Goal: Task Accomplishment & Management: Complete application form

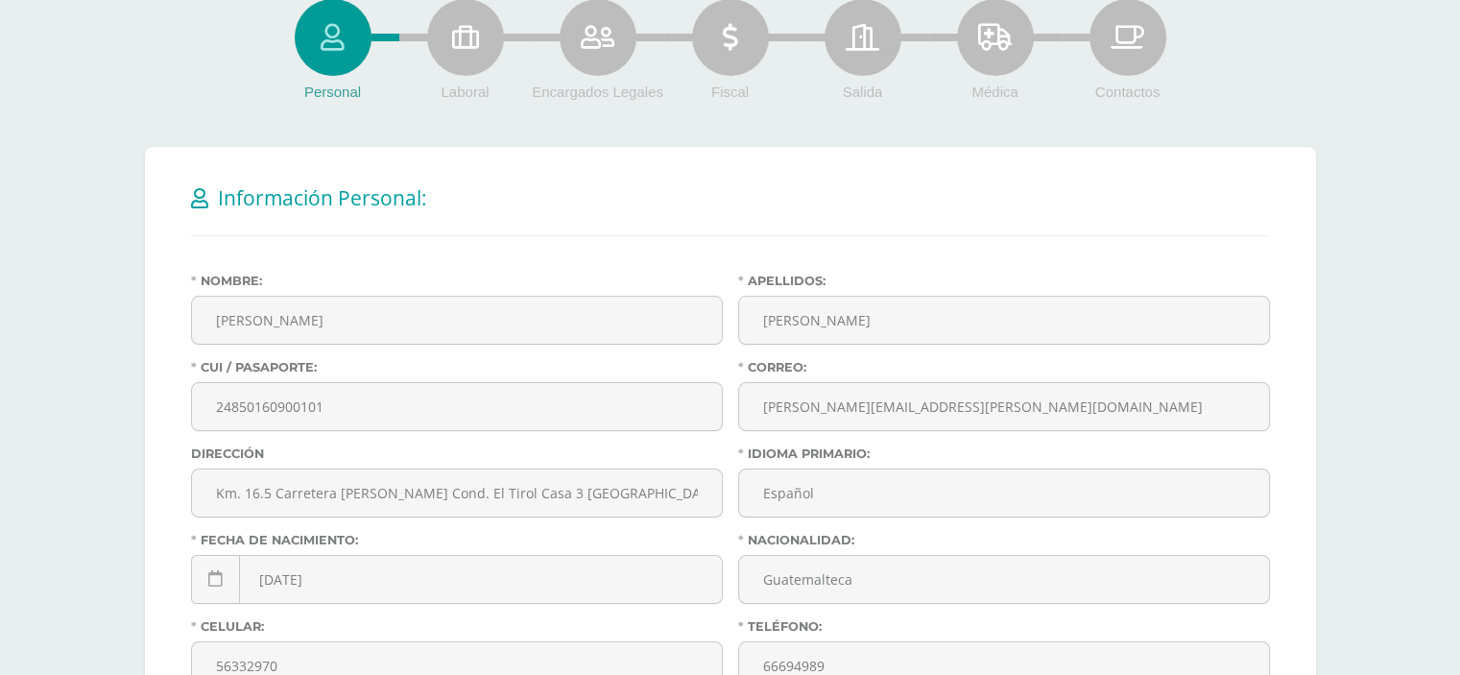
scroll to position [243, 0]
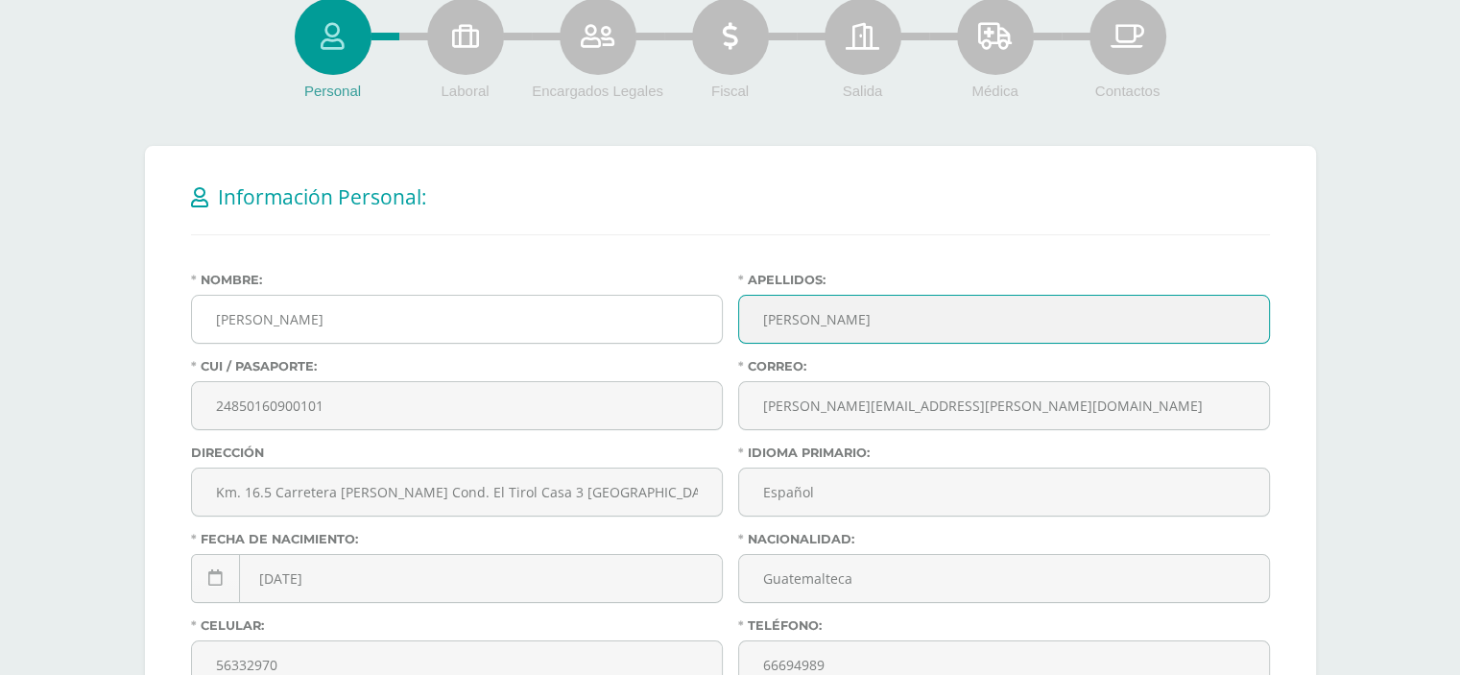
drag, startPoint x: 875, startPoint y: 319, endPoint x: 669, endPoint y: 327, distance: 206.6
click at [669, 327] on div "Nombre: Cicely Jahel Apellidos: Morales Samayoa CUI / Pasaporte: 24850160900101…" at bounding box center [730, 575] width 1094 height 605
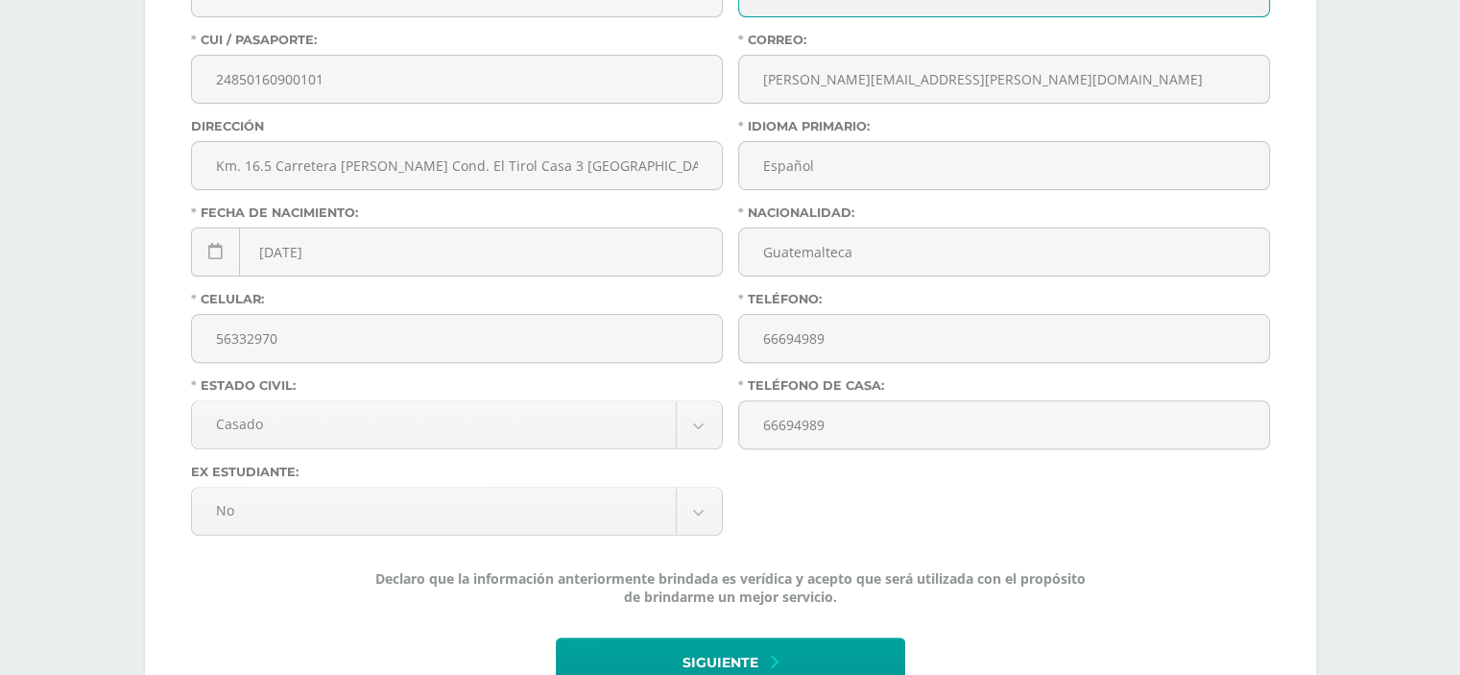
scroll to position [564, 0]
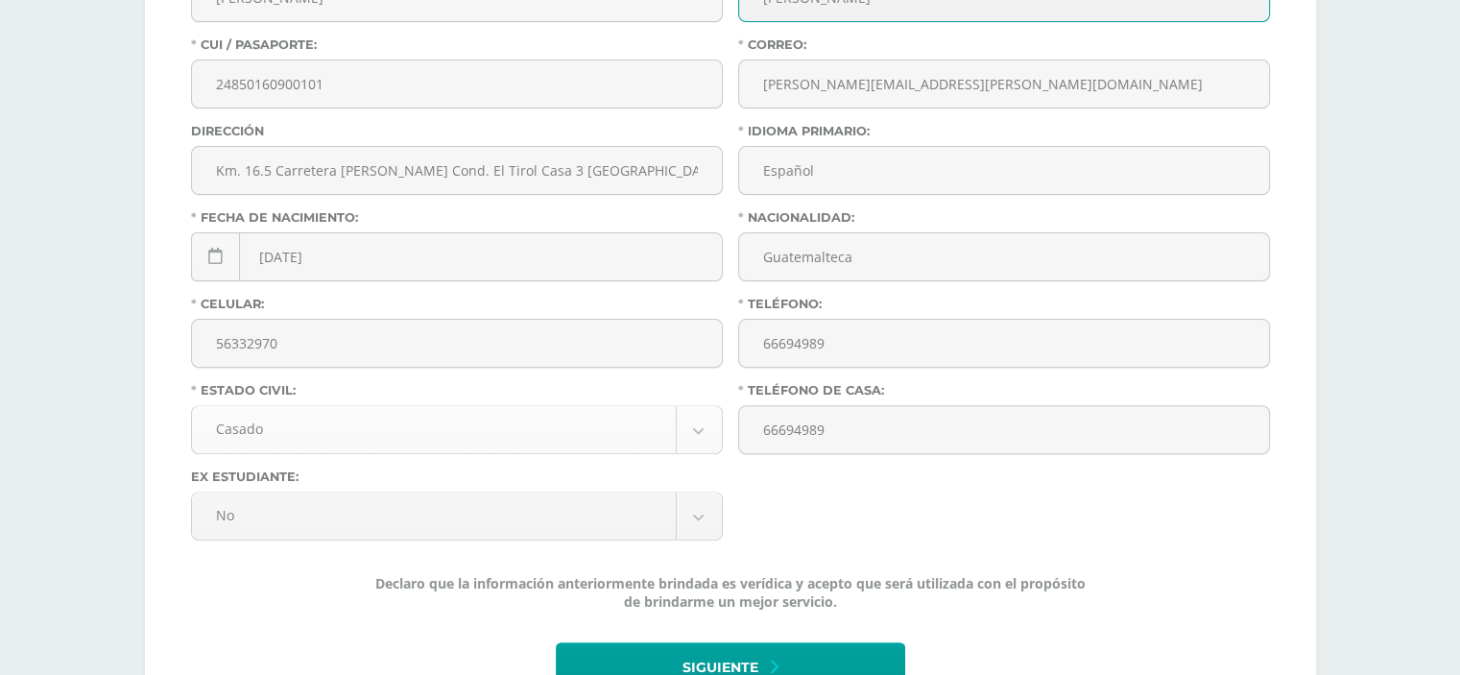
type input "Samayoa Carcamo"
click at [717, 432] on body "Hola Cicely Jahel, bienvenido a Edoo! Antes de continuar Actualiza tu Informaci…" at bounding box center [730, 114] width 1460 height 1357
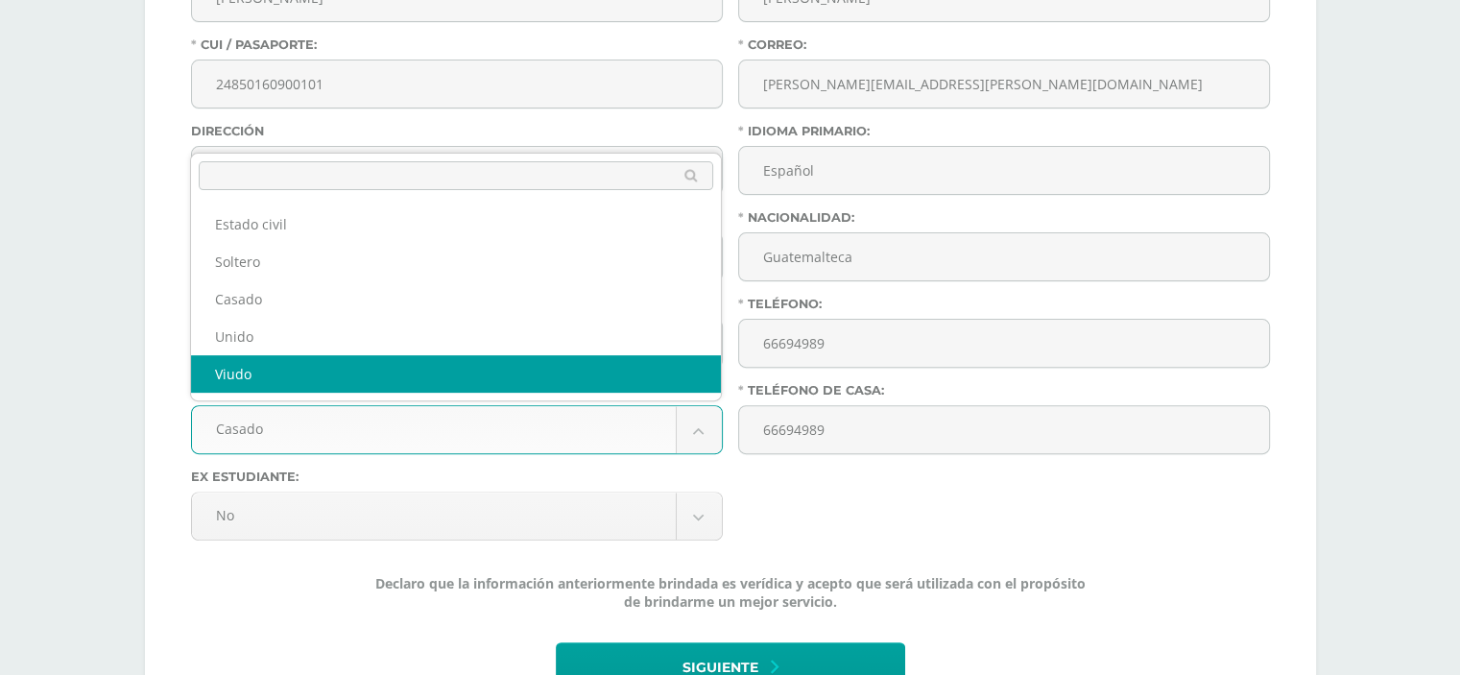
select select "widowed"
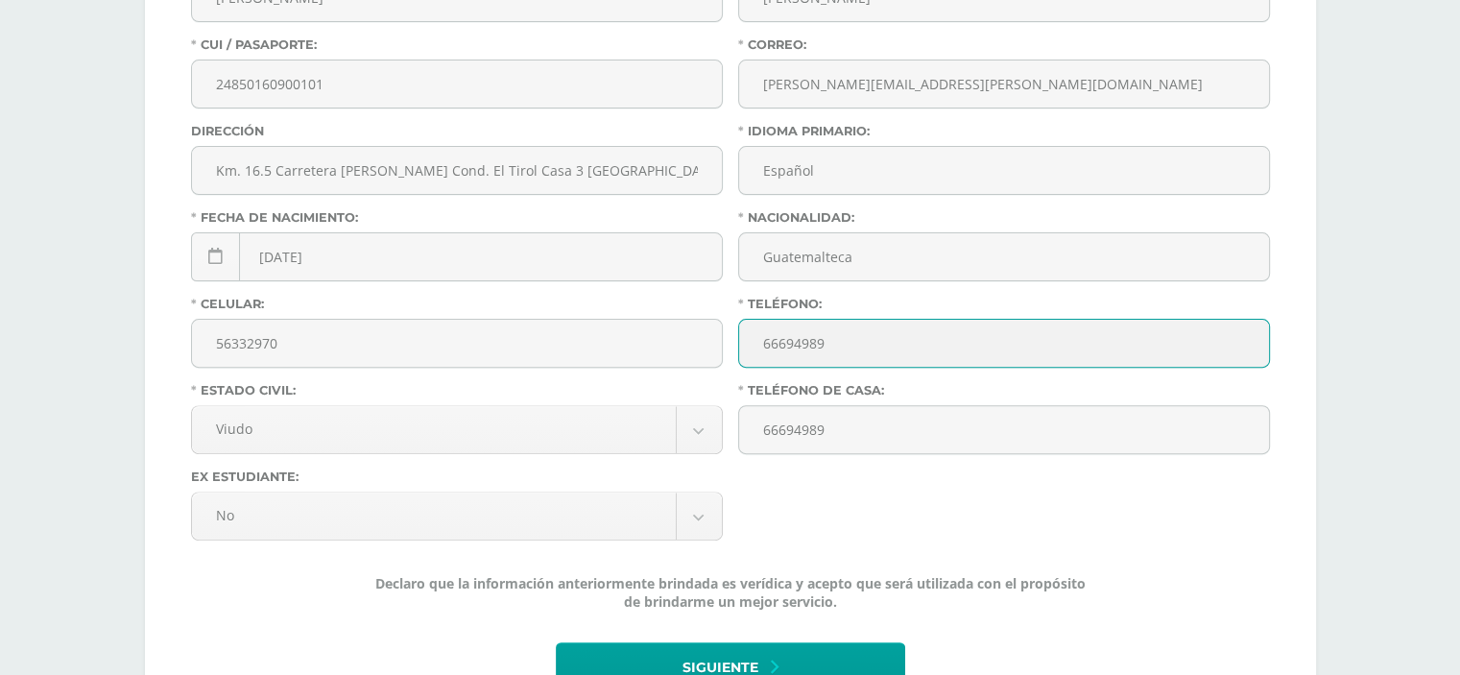
drag, startPoint x: 846, startPoint y: 341, endPoint x: 740, endPoint y: 344, distance: 105.6
click at [740, 344] on input "66694989" at bounding box center [1004, 343] width 530 height 47
type input "66617772"
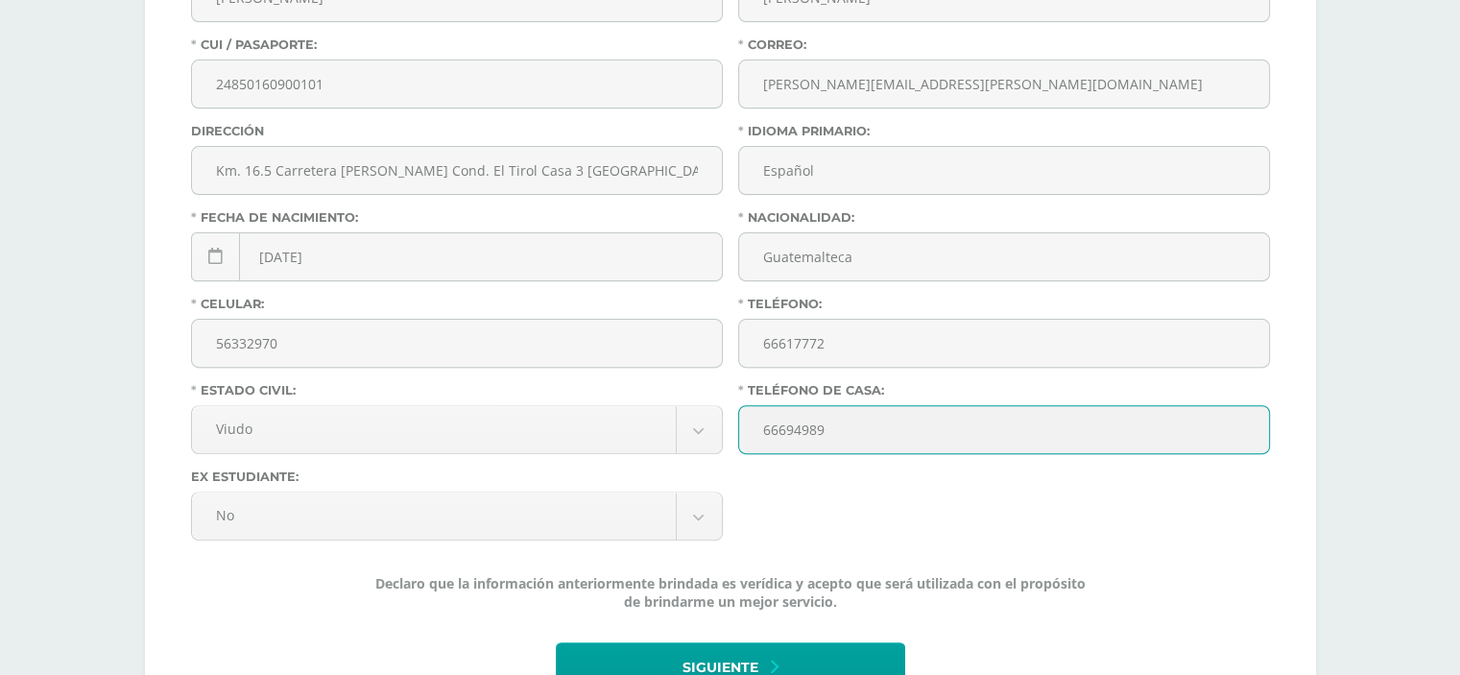
drag, startPoint x: 862, startPoint y: 426, endPoint x: 722, endPoint y: 468, distance: 146.4
click at [722, 468] on div "Nombre: Cicely Jahel Apellidos: Samayoa Carcamo CUI / Pasaporte: 24850160900101…" at bounding box center [730, 253] width 1094 height 605
type input "66617772"
click at [851, 525] on div "Nombre: Cicely Jahel Apellidos: Samayoa Carcamo CUI / Pasaporte: 24850160900101…" at bounding box center [730, 253] width 1094 height 605
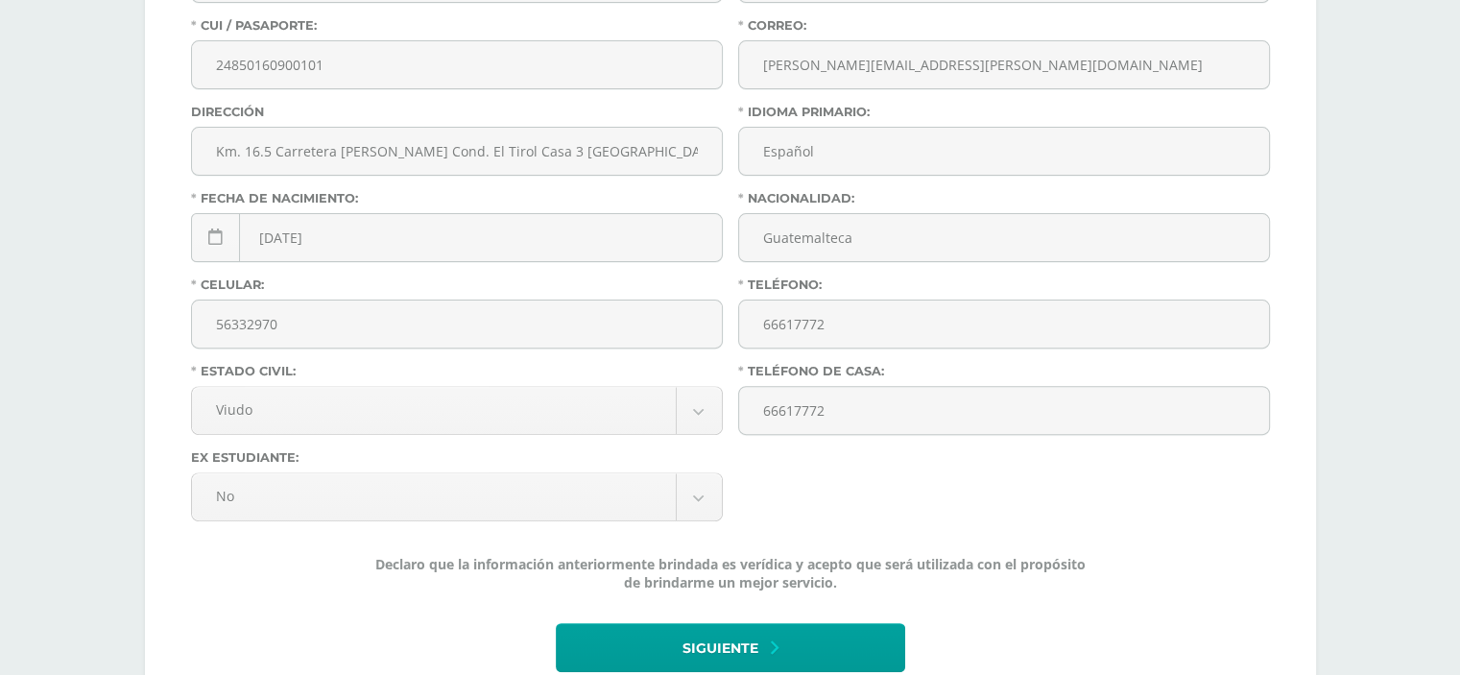
scroll to position [683, 0]
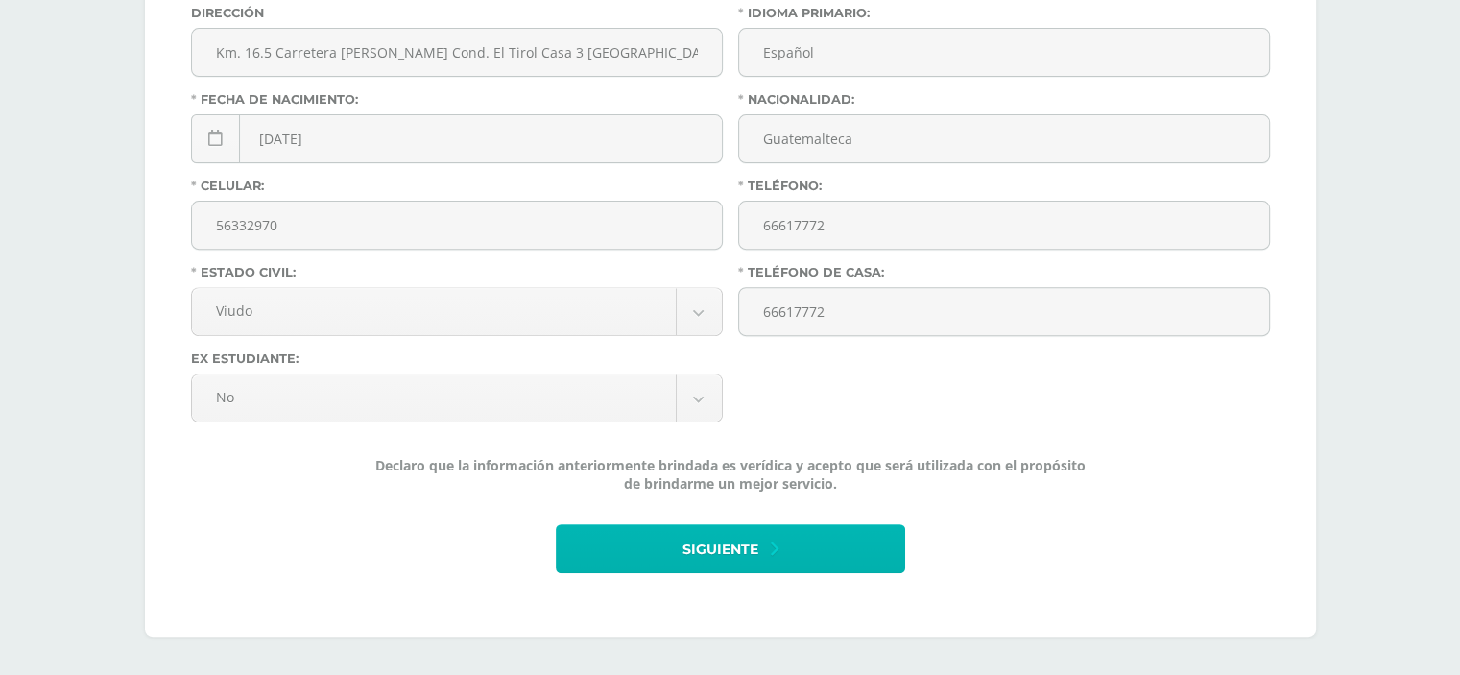
click at [886, 555] on button "Siguiente" at bounding box center [730, 548] width 349 height 49
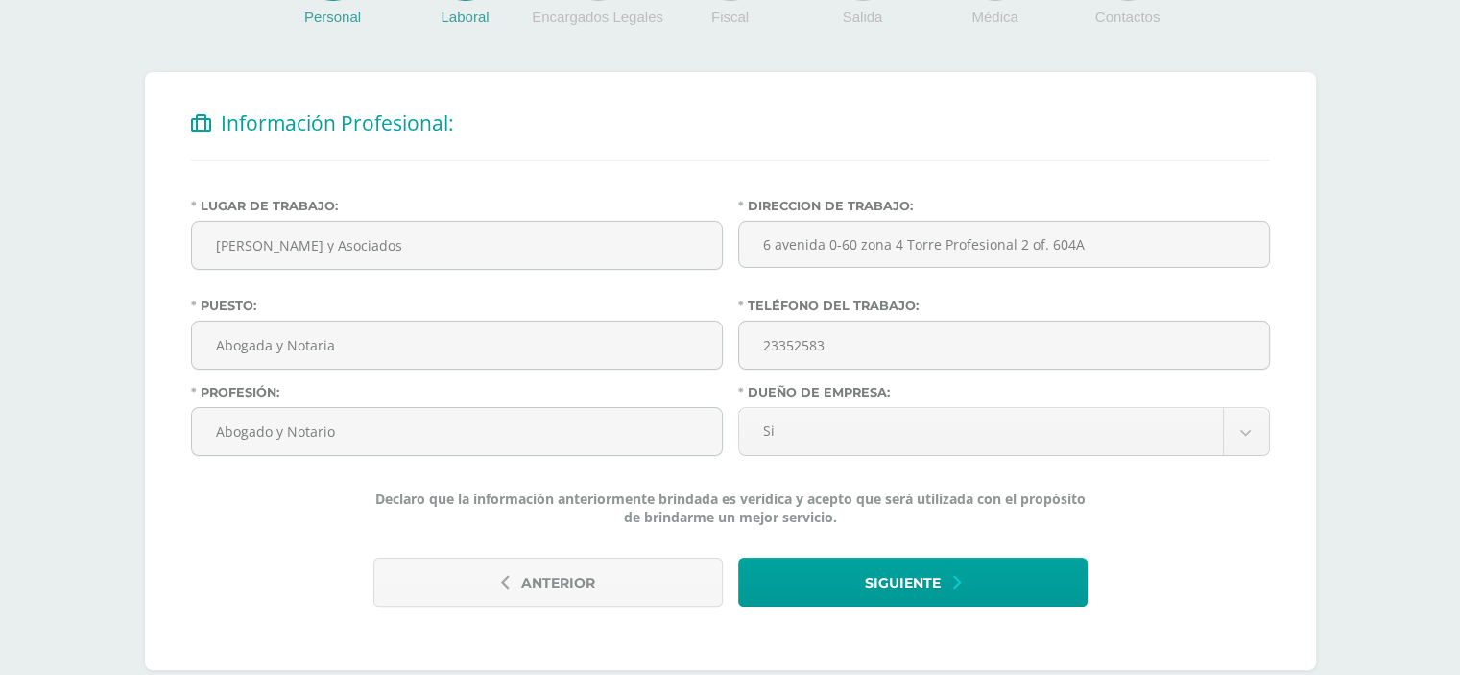
scroll to position [319, 0]
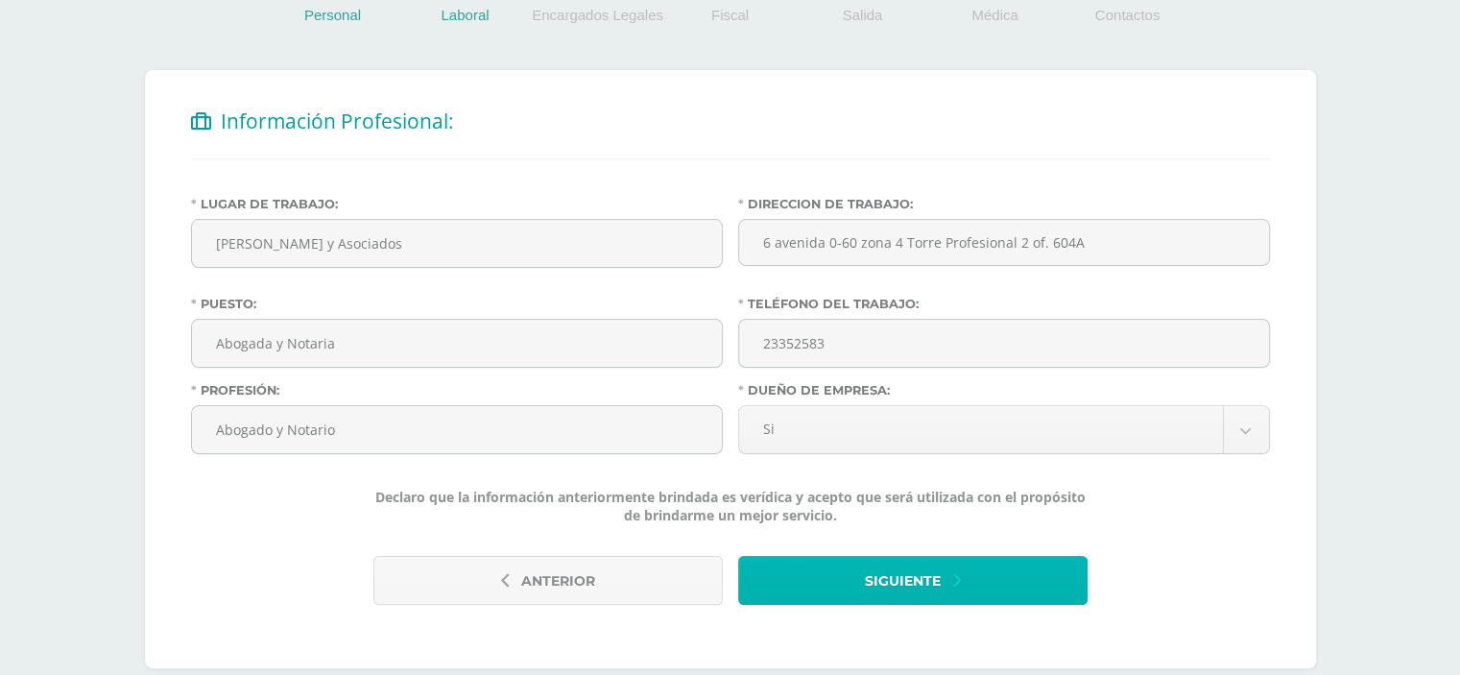
click at [1013, 592] on button "Siguiente" at bounding box center [912, 580] width 349 height 49
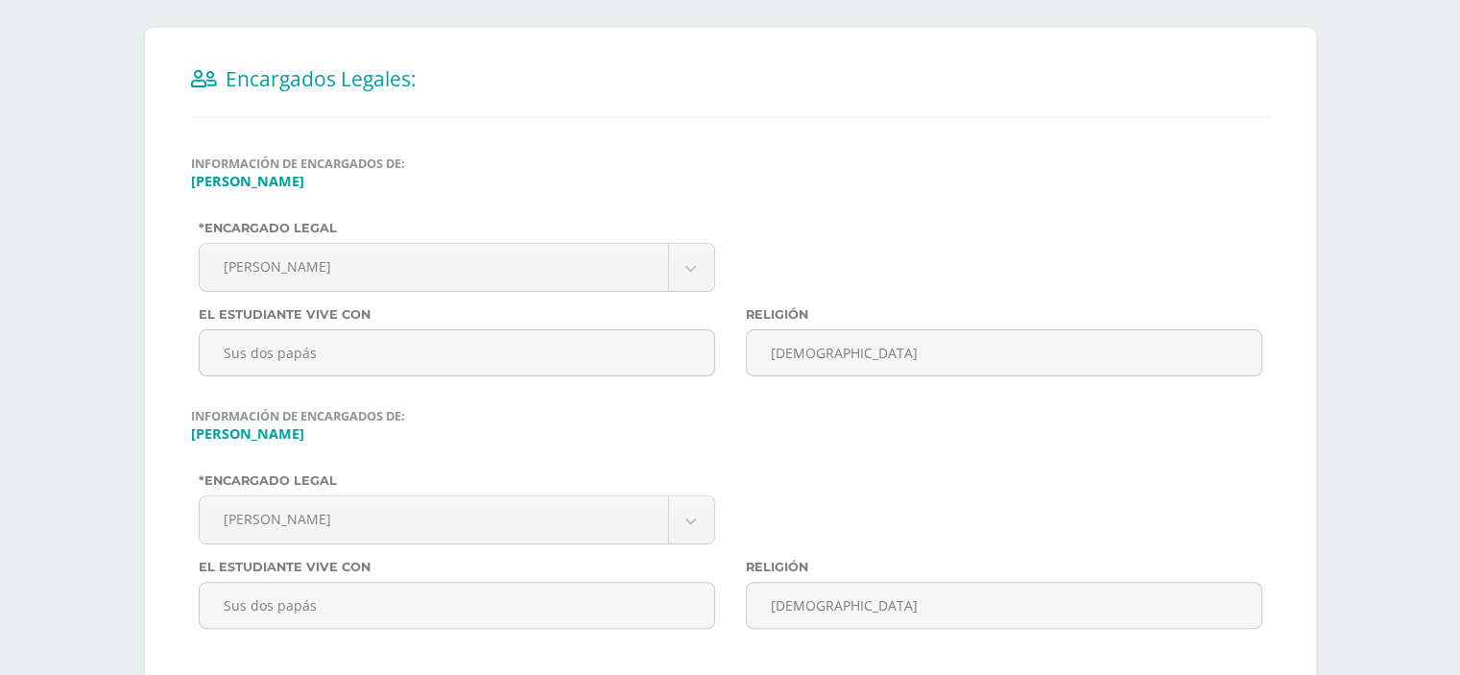
scroll to position [377, 0]
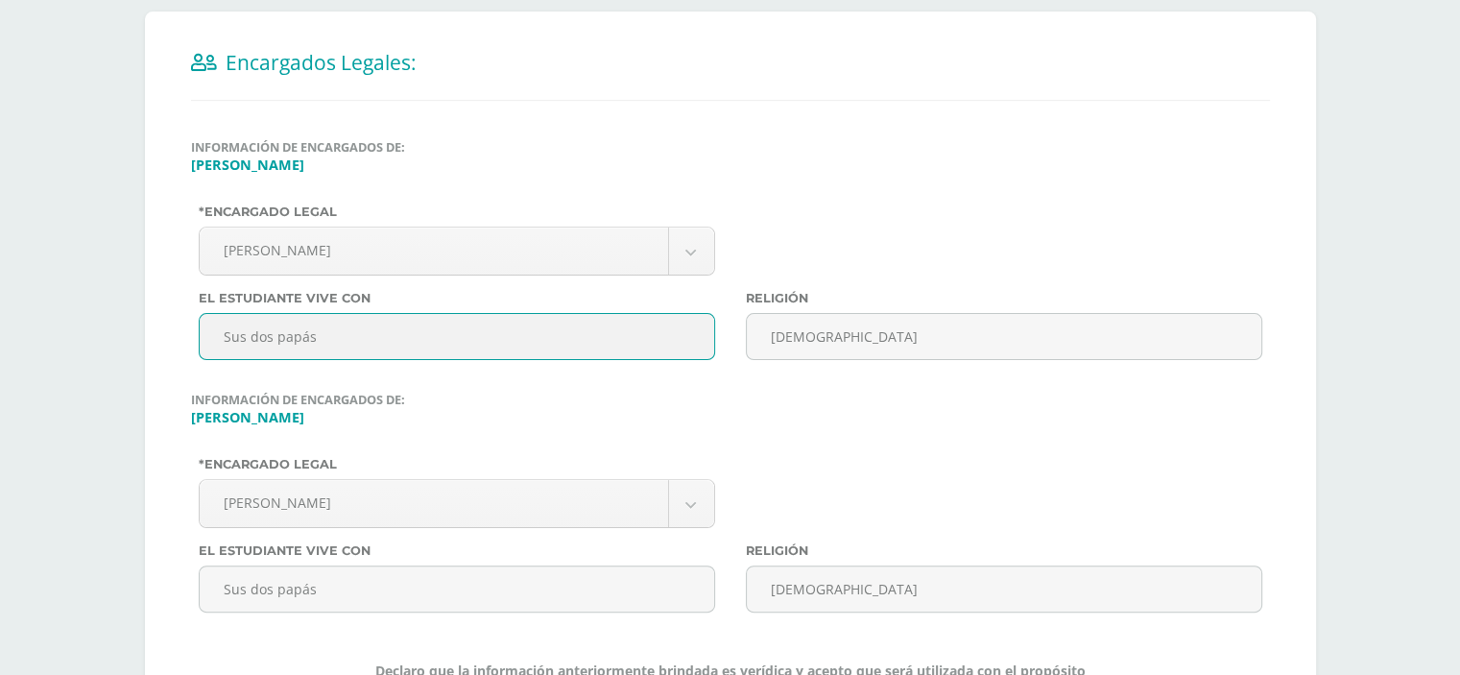
click at [641, 322] on input "Sus dos papás" at bounding box center [457, 336] width 516 height 47
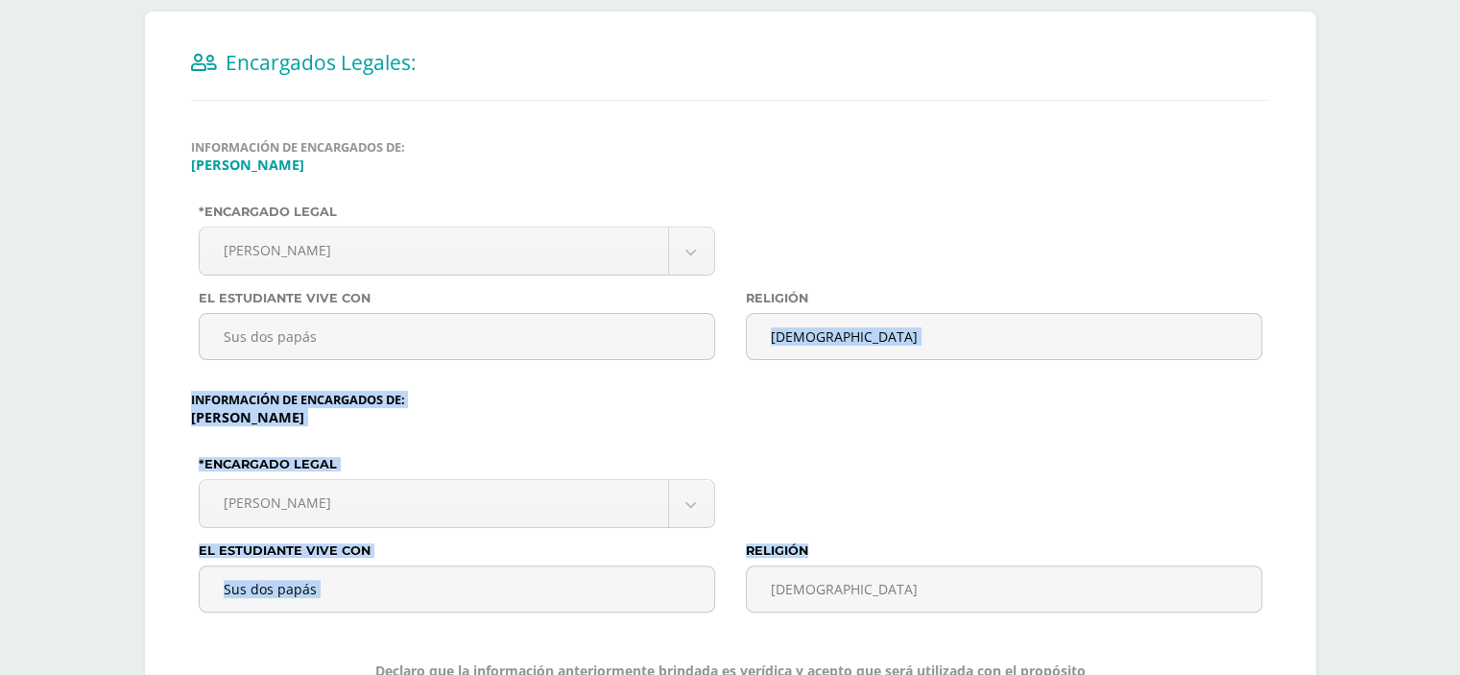
drag, startPoint x: 1458, startPoint y: 356, endPoint x: 1452, endPoint y: 592, distance: 236.2
click at [1452, 593] on div "Antes de continuar Actualiza tu Información Asegurate que todos tus datos sean …" at bounding box center [730, 280] width 1460 height 1200
click at [1433, 440] on div "Antes de continuar Actualiza tu Información Asegurate que todos tus datos sean …" at bounding box center [730, 280] width 1460 height 1200
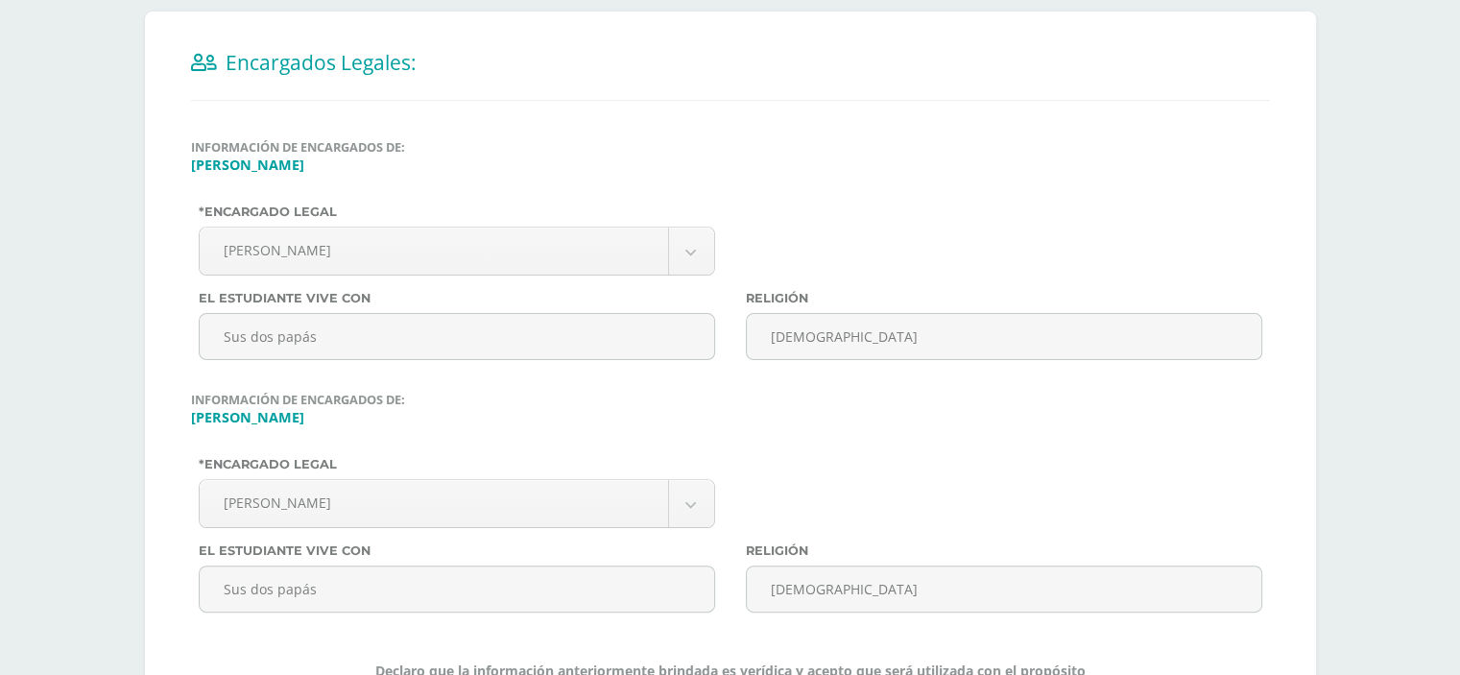
scroll to position [584, 0]
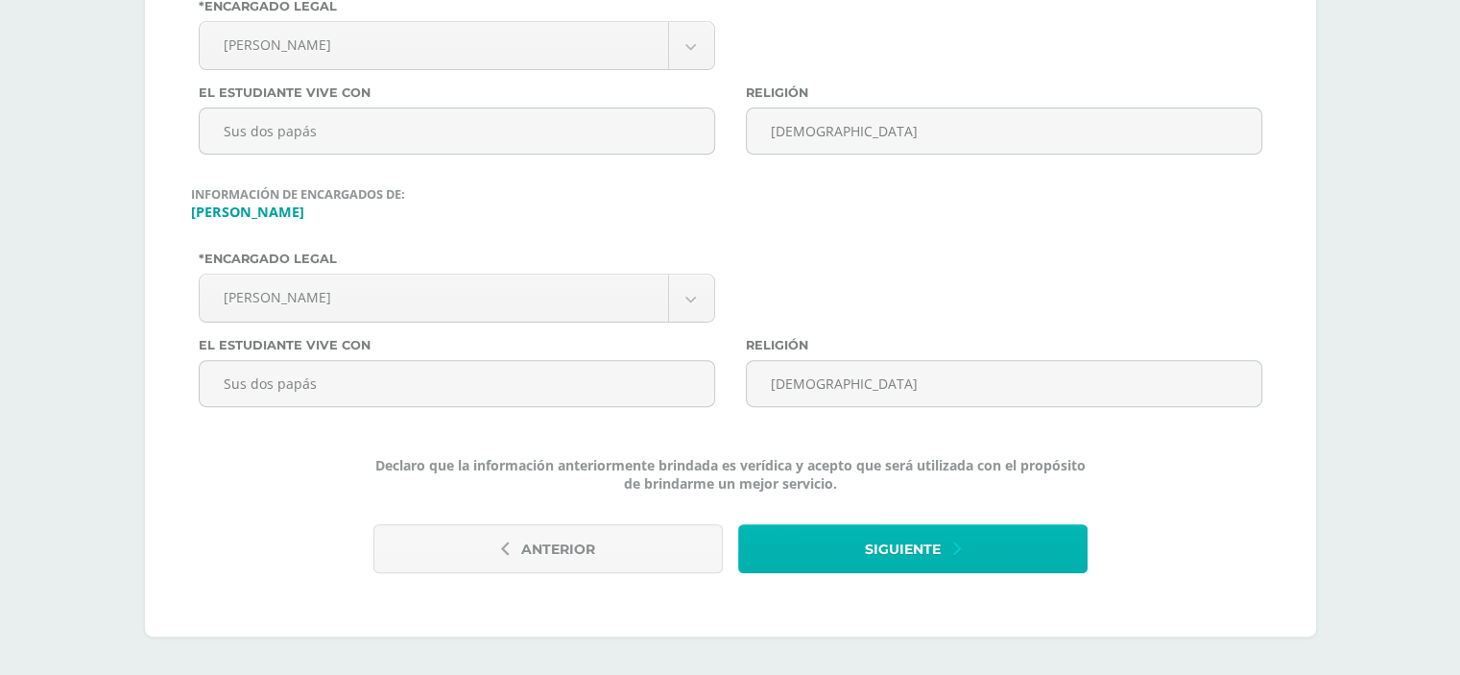
click at [1003, 541] on button "Siguiente" at bounding box center [912, 548] width 349 height 49
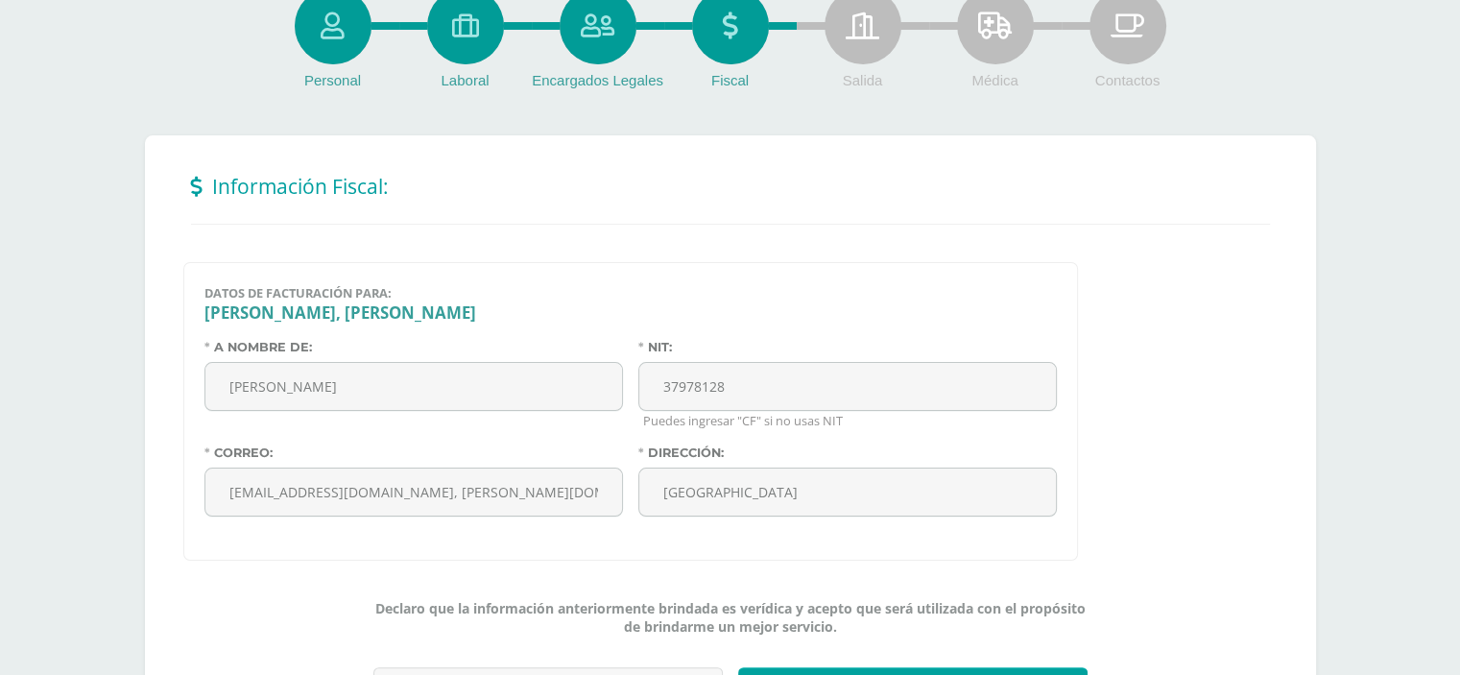
scroll to position [373, 0]
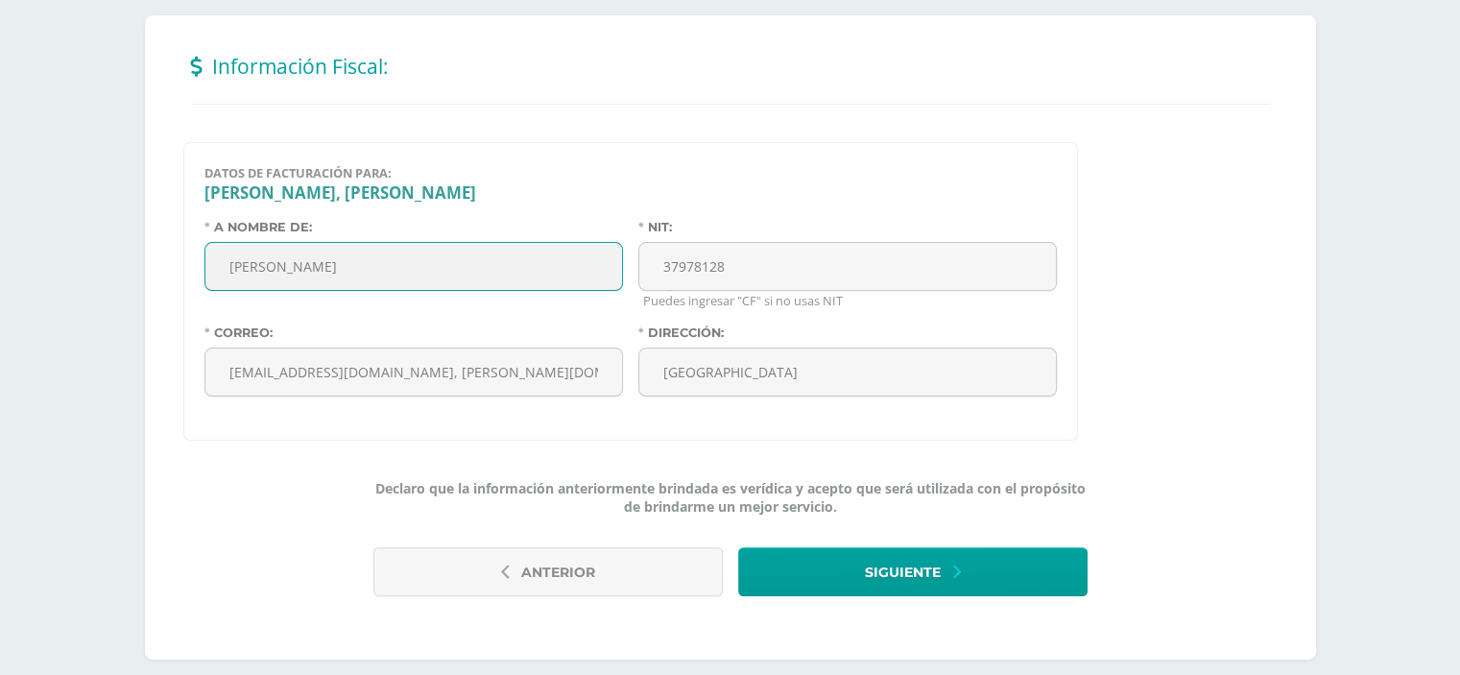
drag, startPoint x: 428, startPoint y: 276, endPoint x: 5, endPoint y: 275, distance: 423.3
click at [5, 275] on div "Antes de continuar Actualiza tu Información Asegurate que todos tus datos sean …" at bounding box center [730, 191] width 1460 height 1014
type input "Cicely Samayoa"
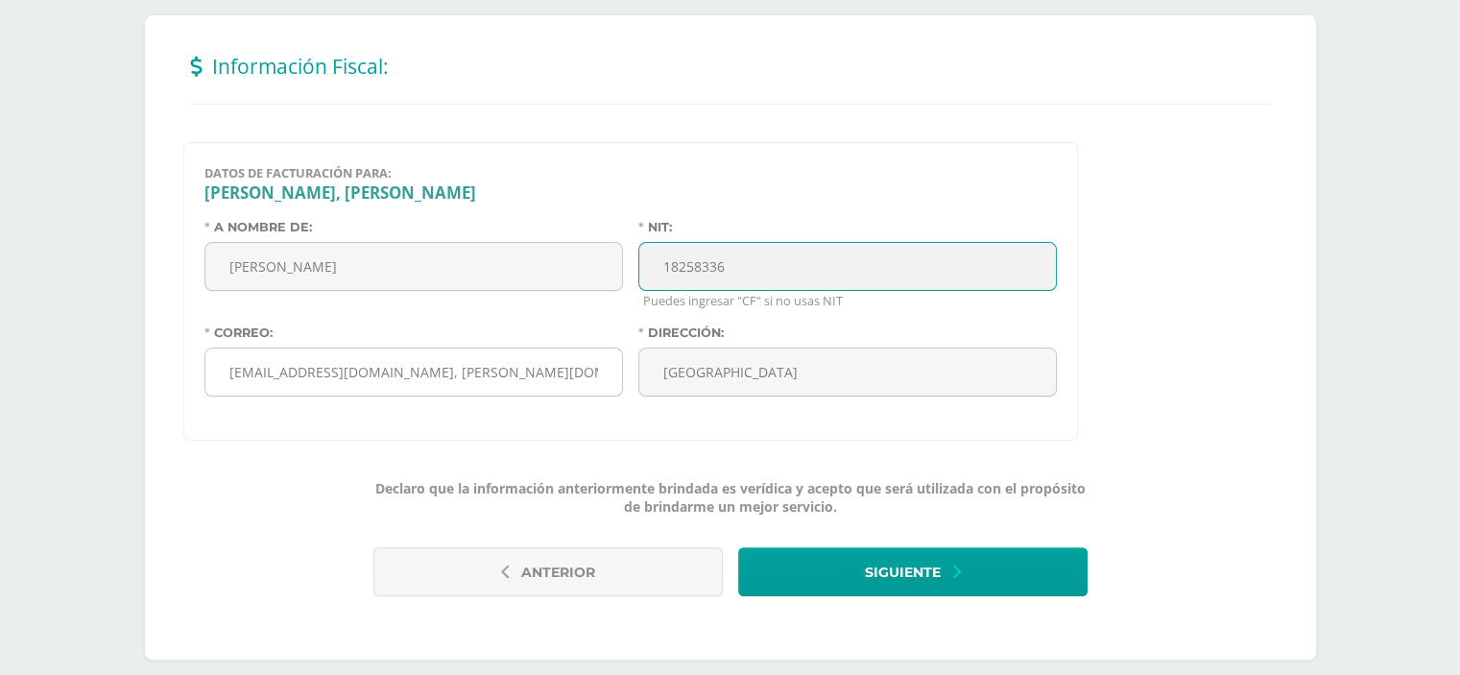
type input "18258336"
click at [389, 365] on input "omorales04@gmail.com, cicely.samayoa@gmail.com" at bounding box center [413, 371] width 417 height 47
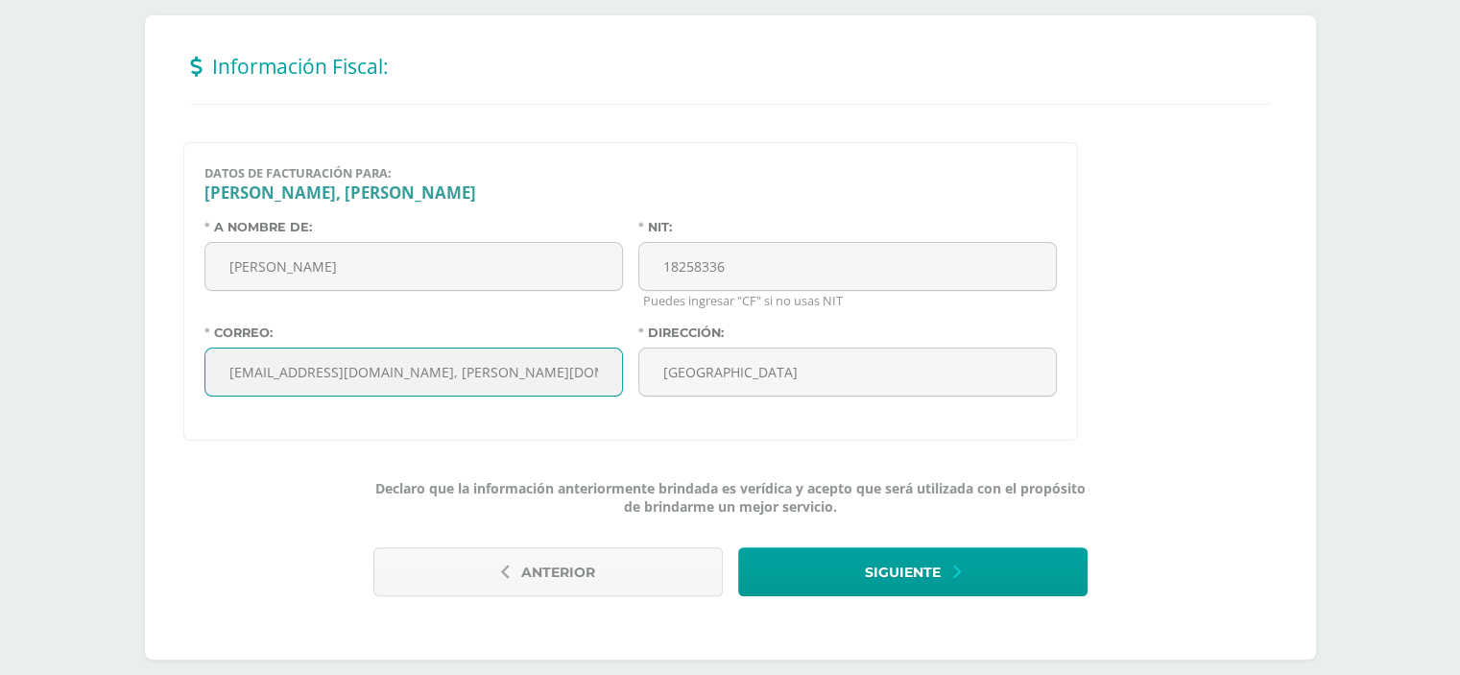
drag, startPoint x: 389, startPoint y: 365, endPoint x: 119, endPoint y: 372, distance: 269.8
click at [119, 372] on div "Personal Laboral Encargados Legales Fiscal Salida Médica Contactos Información …" at bounding box center [731, 263] width 1248 height 869
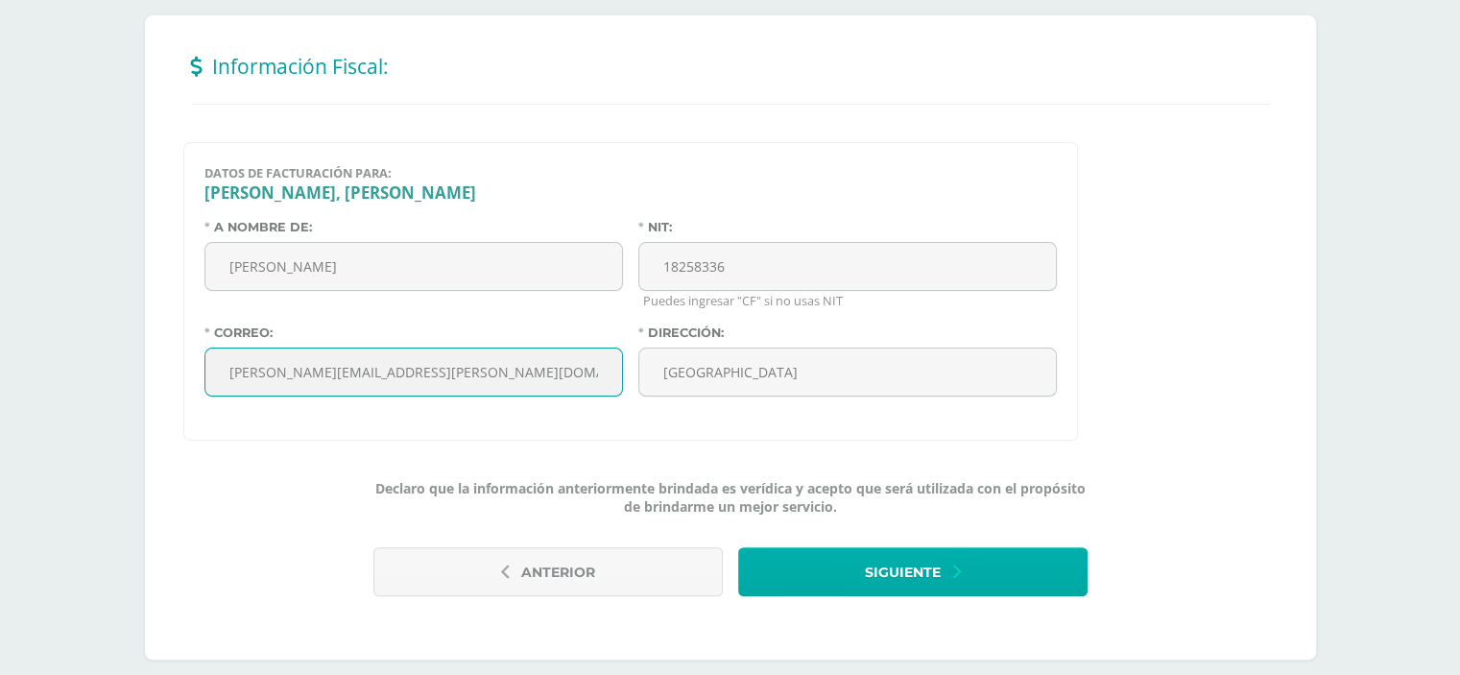
type input "cicely.samayoa@gmail.com"
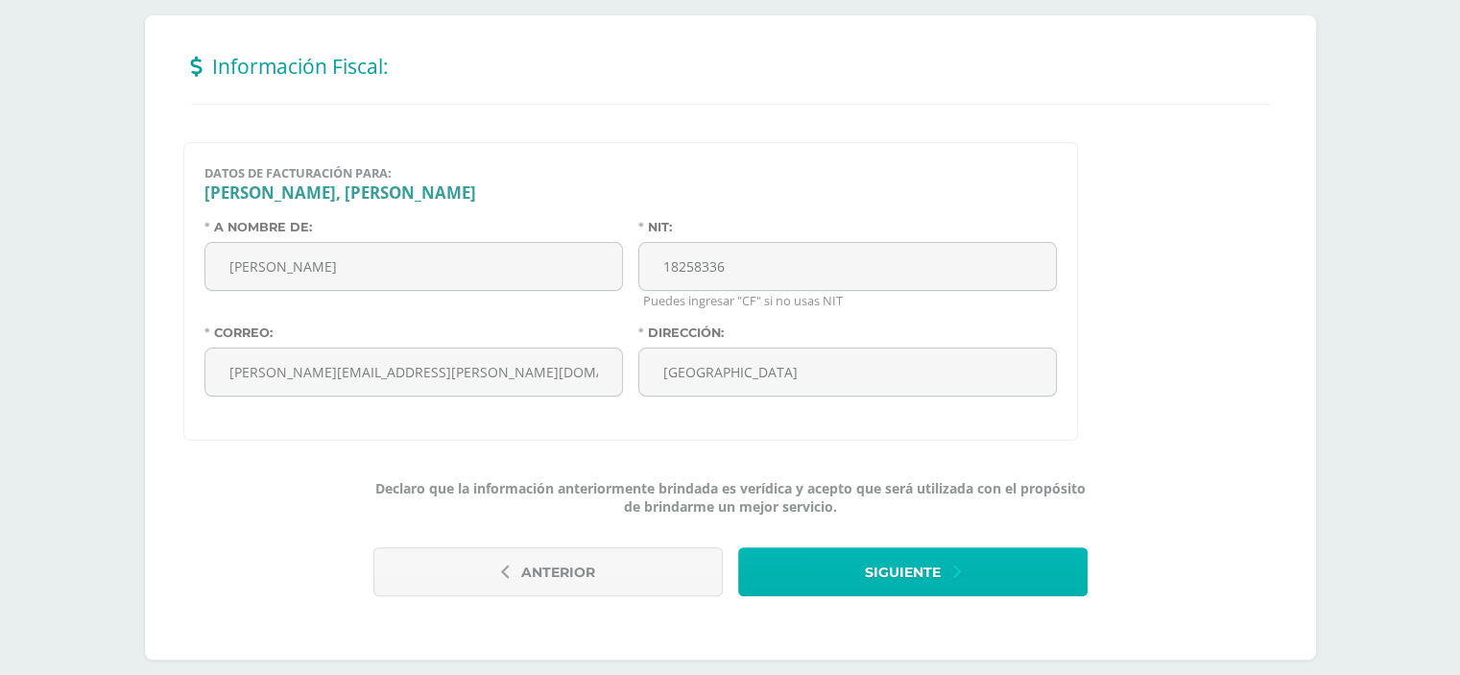
click at [899, 575] on span "Siguiente" at bounding box center [903, 572] width 76 height 47
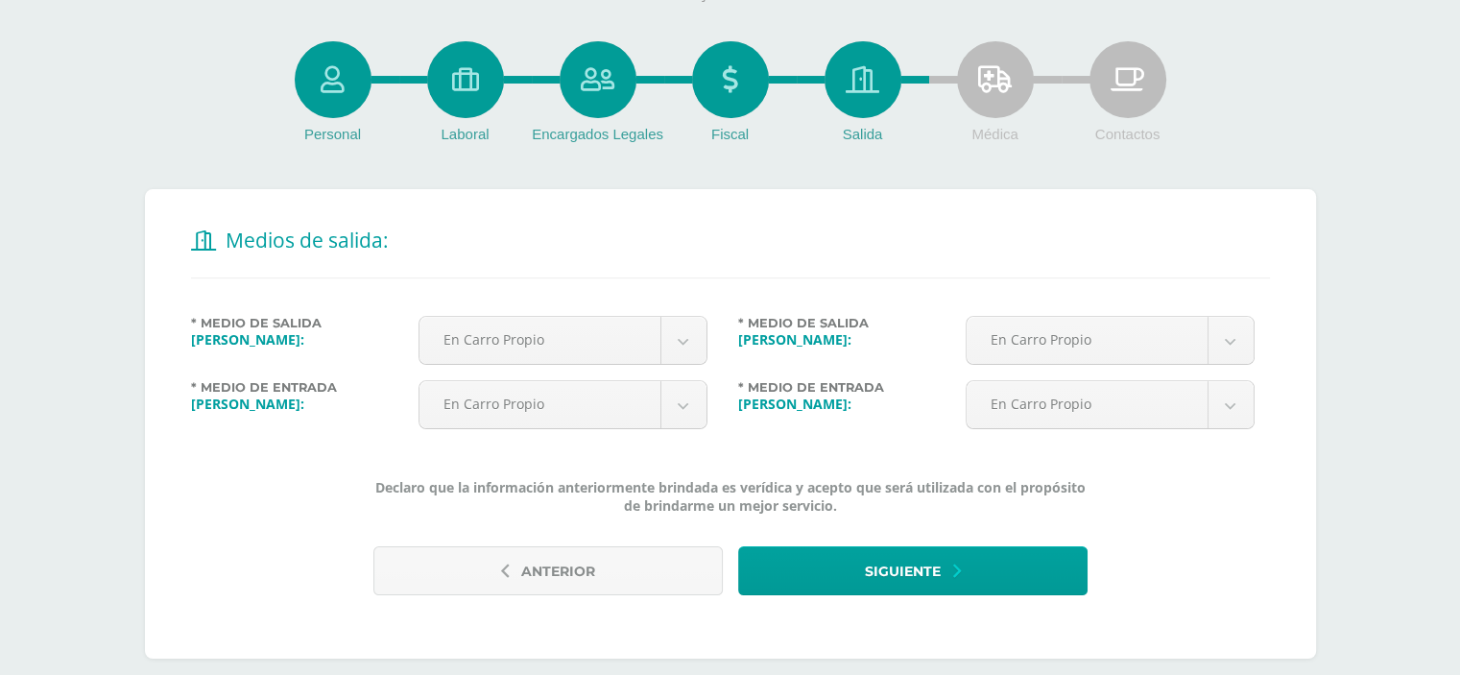
scroll to position [223, 0]
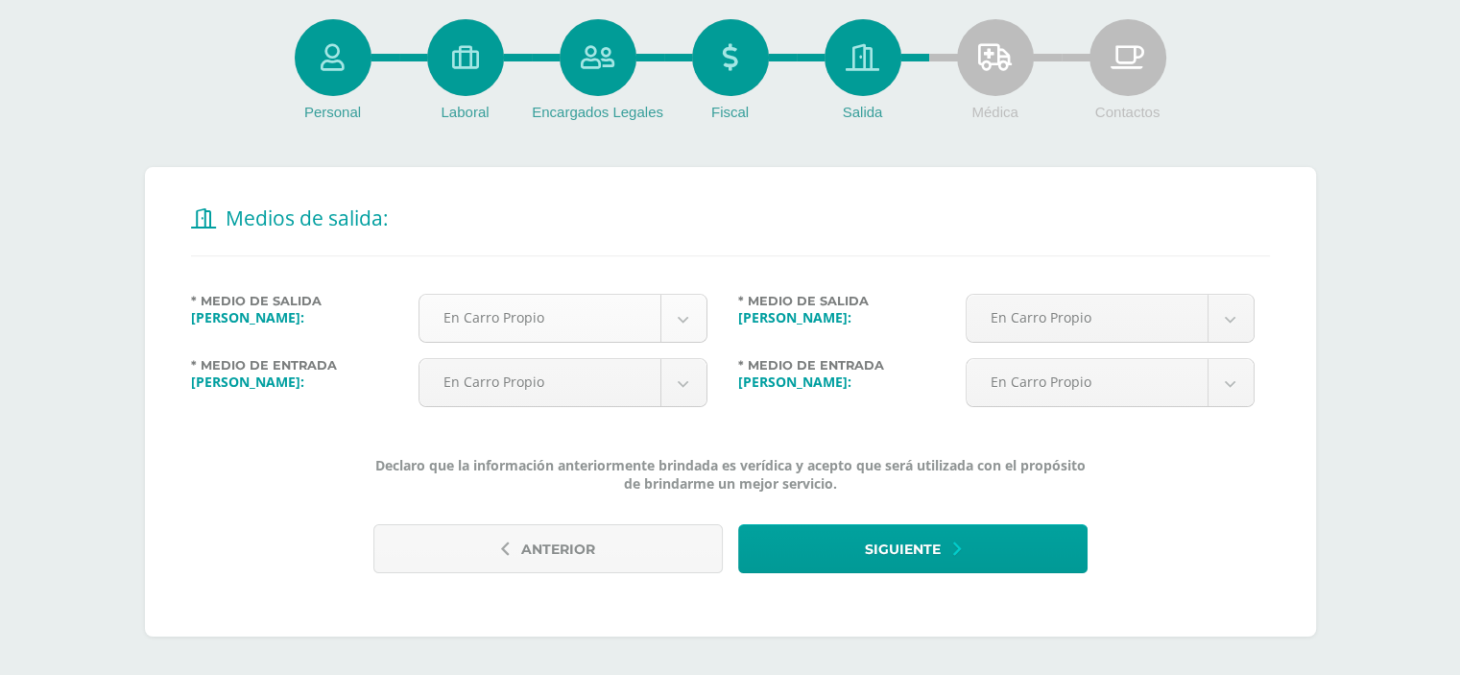
click at [699, 310] on body "Antes de continuar Actualiza tu Información Asegurate que todos tus datos sean …" at bounding box center [730, 226] width 1460 height 897
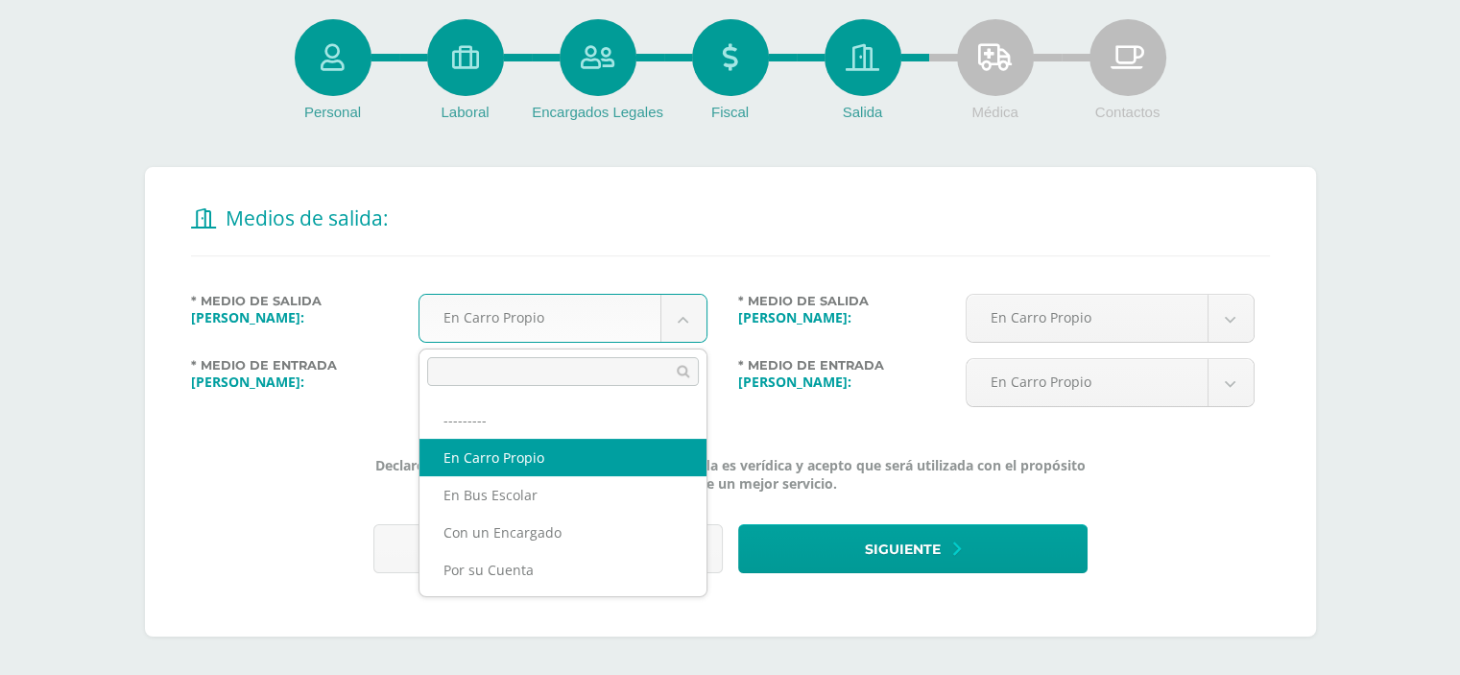
click at [764, 153] on body "Antes de continuar Actualiza tu Información Asegurate que todos tus datos sean …" at bounding box center [730, 226] width 1460 height 897
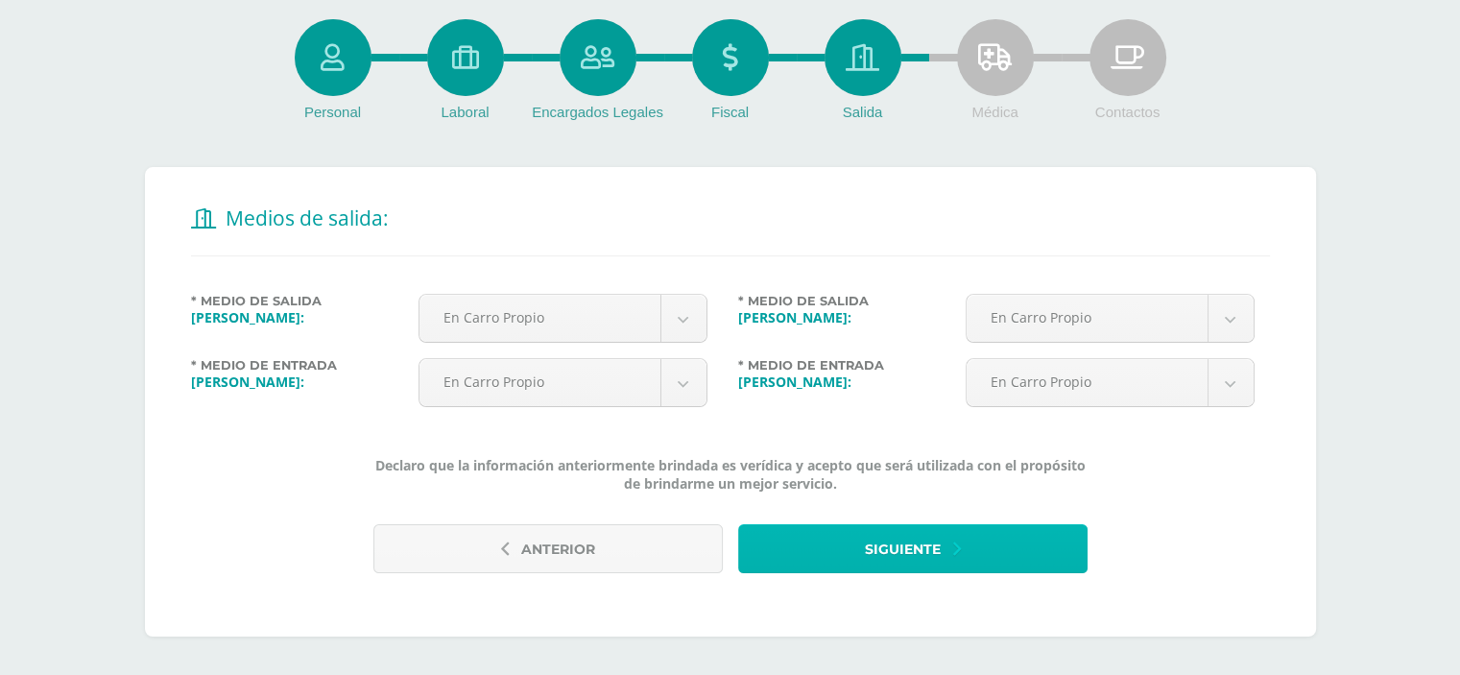
click at [861, 553] on button "Siguiente" at bounding box center [912, 548] width 349 height 49
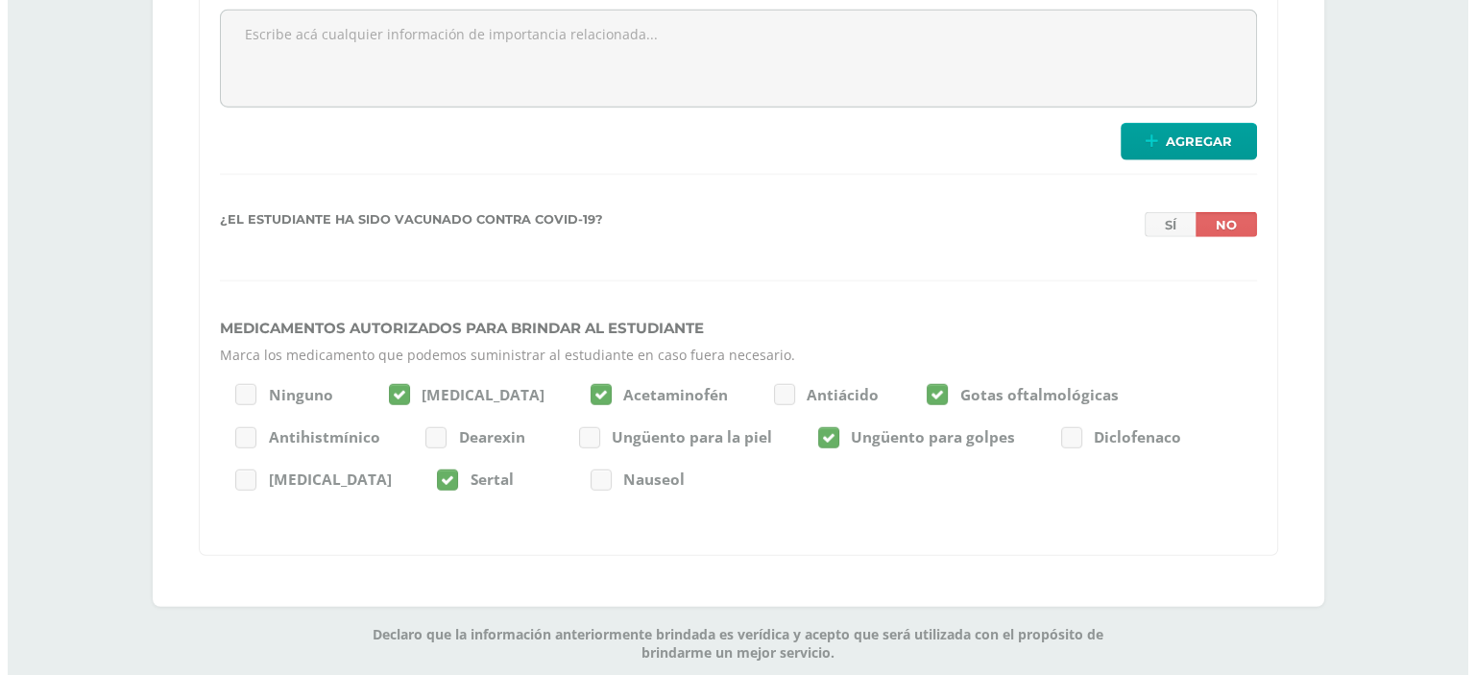
scroll to position [5162, 0]
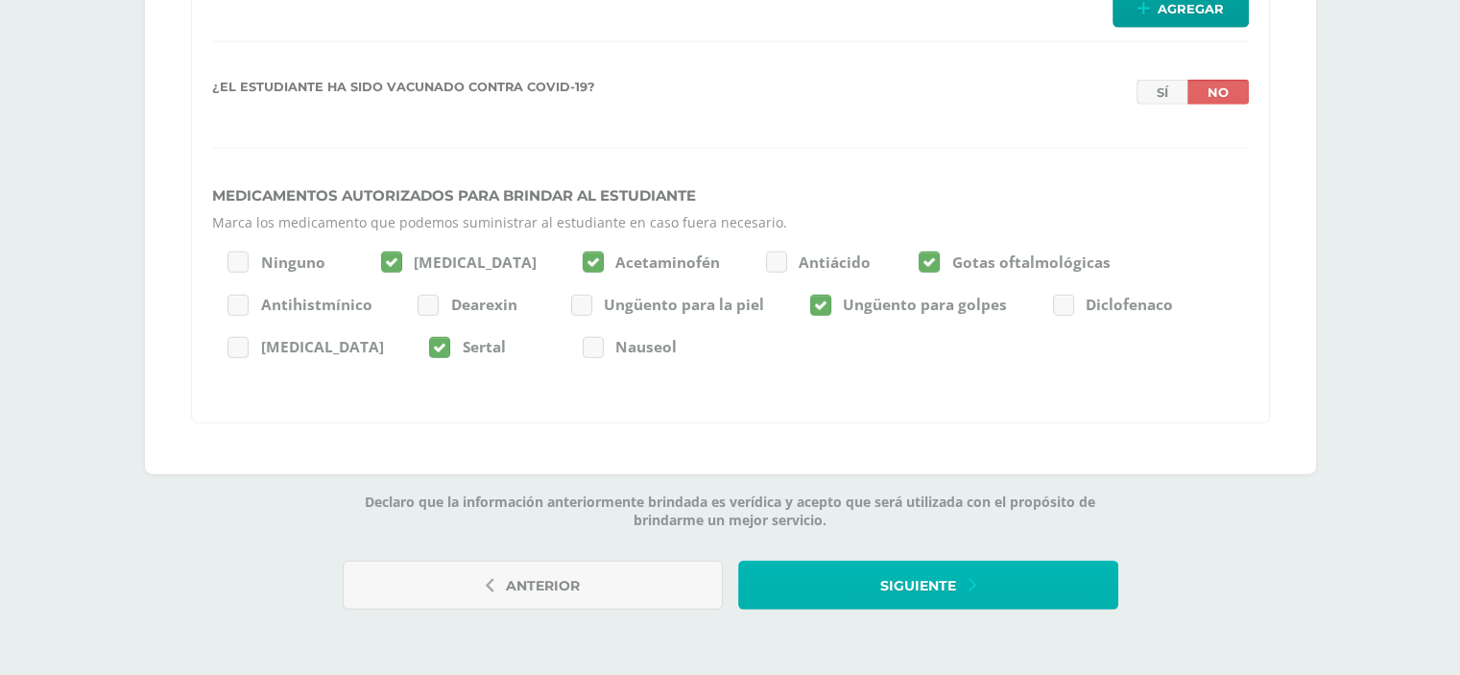
click at [932, 592] on span "Siguiente" at bounding box center [918, 586] width 76 height 47
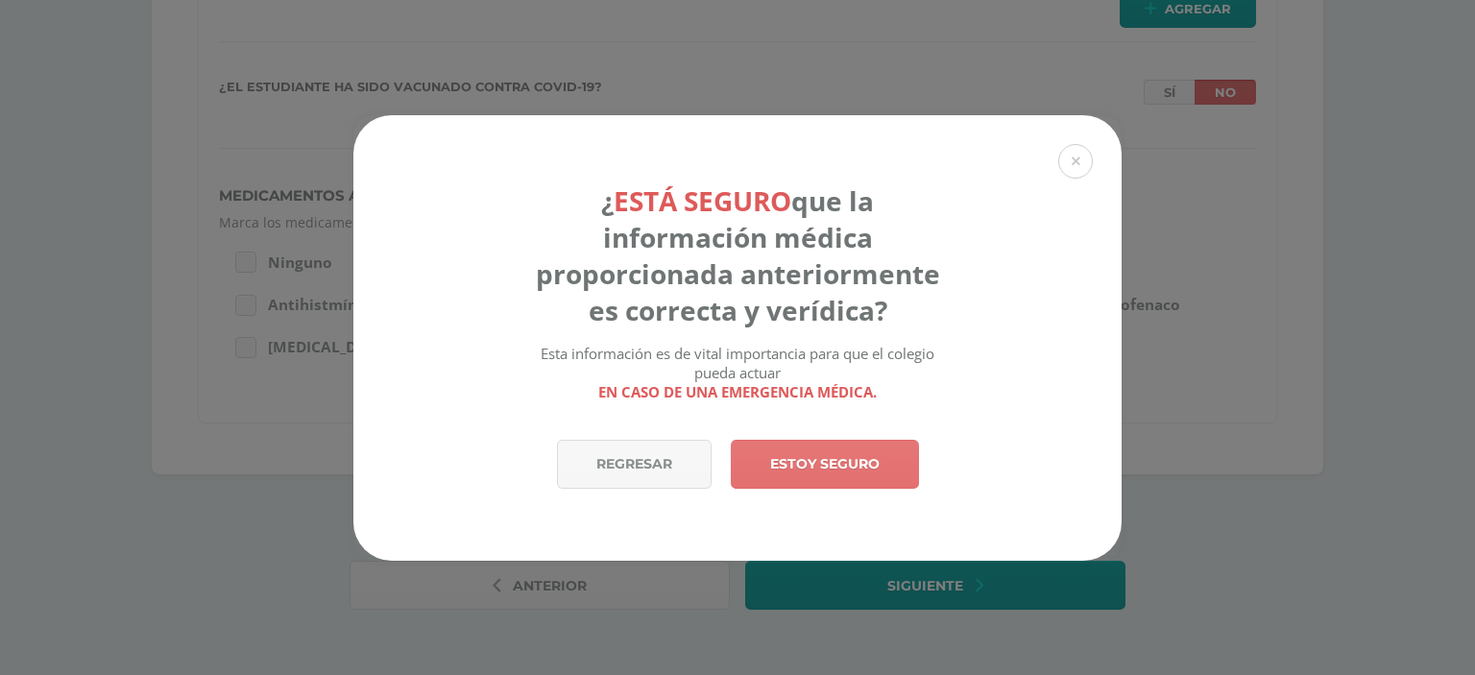
click at [791, 478] on link "Estoy seguro" at bounding box center [825, 464] width 188 height 49
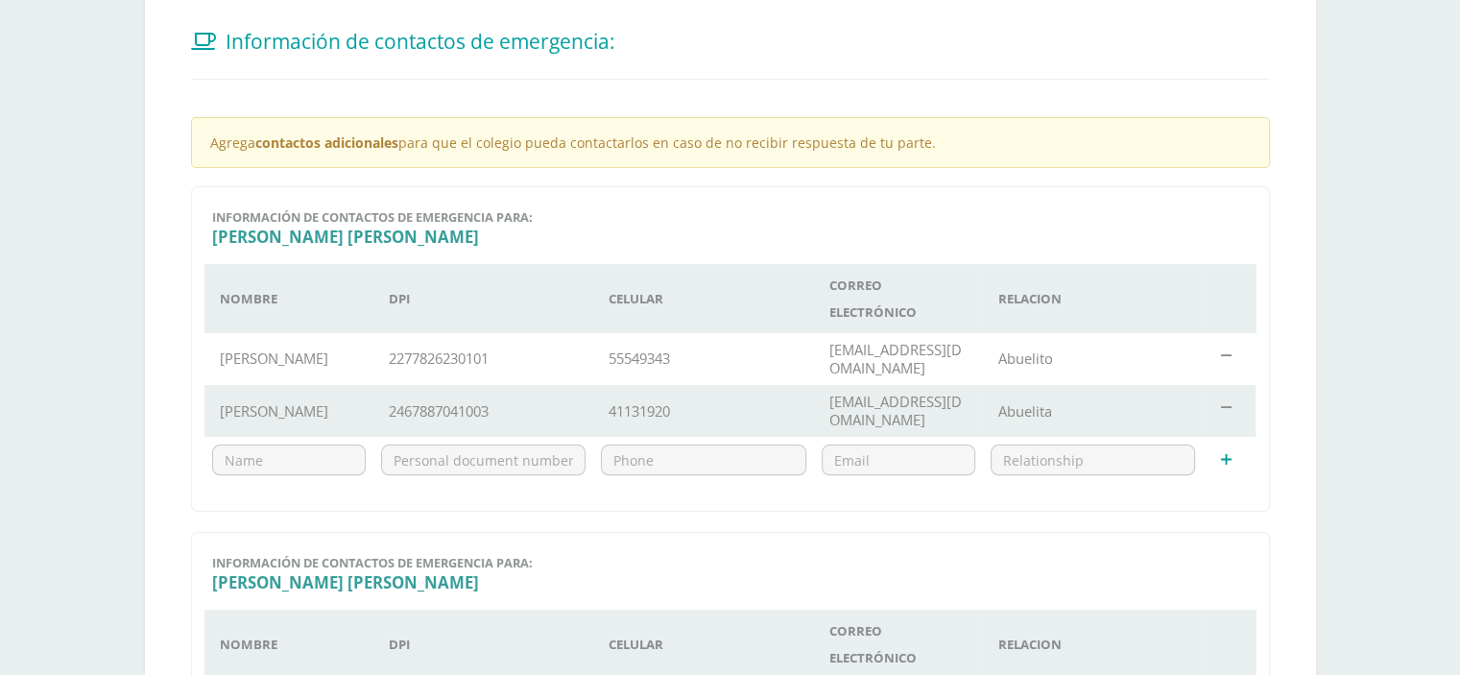
scroll to position [409, 0]
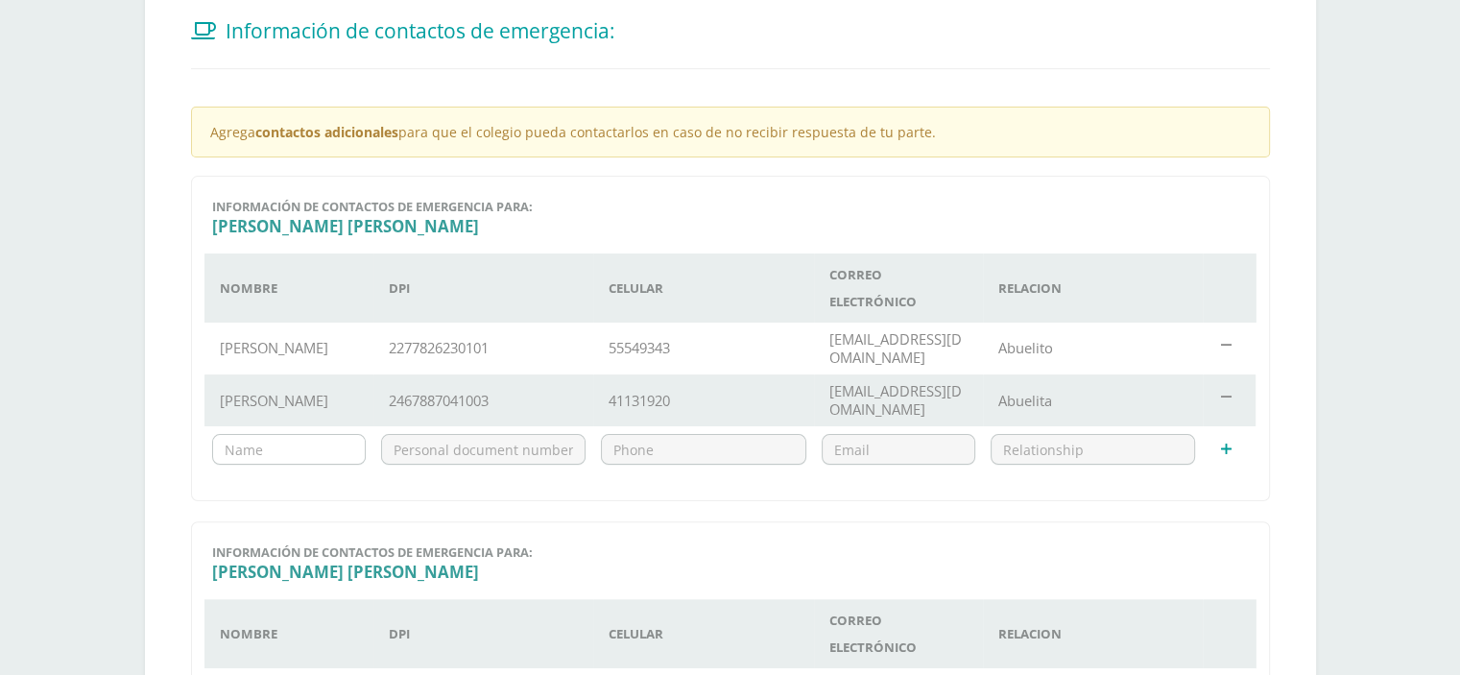
click at [326, 450] on input "text" at bounding box center [289, 449] width 152 height 29
type input "Ninfa de Samayoa"
click at [499, 448] on input "text" at bounding box center [484, 449] width 204 height 29
click at [753, 456] on input "text" at bounding box center [704, 449] width 204 height 29
type input "55049785"
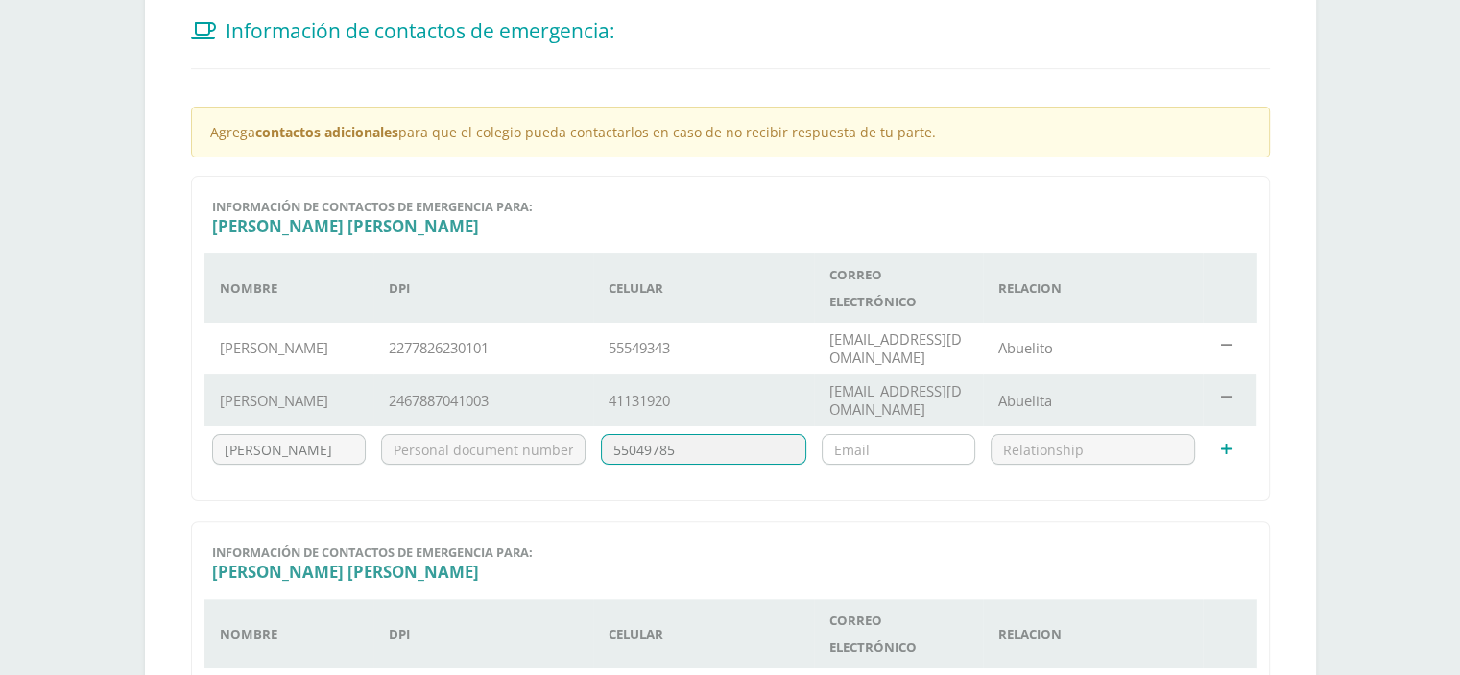
click at [870, 449] on input "email" at bounding box center [899, 449] width 152 height 29
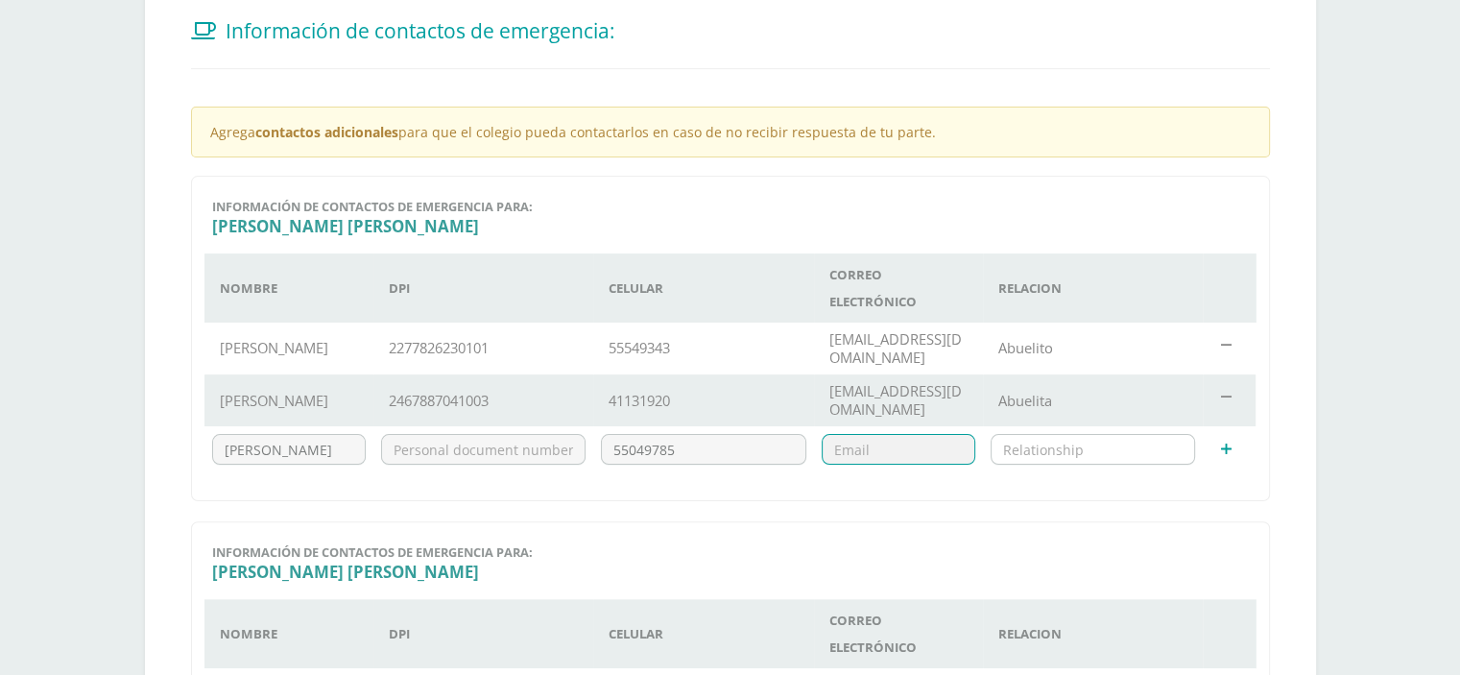
click at [1101, 460] on input "text" at bounding box center [1094, 449] width 204 height 29
type input "Abuelita"
click at [570, 541] on div "11072 Información de contactos de emergencia para: Adriana Abigail Nombre DPI C…" at bounding box center [730, 683] width 1079 height 325
click at [1226, 448] on icon at bounding box center [1226, 450] width 11 height 14
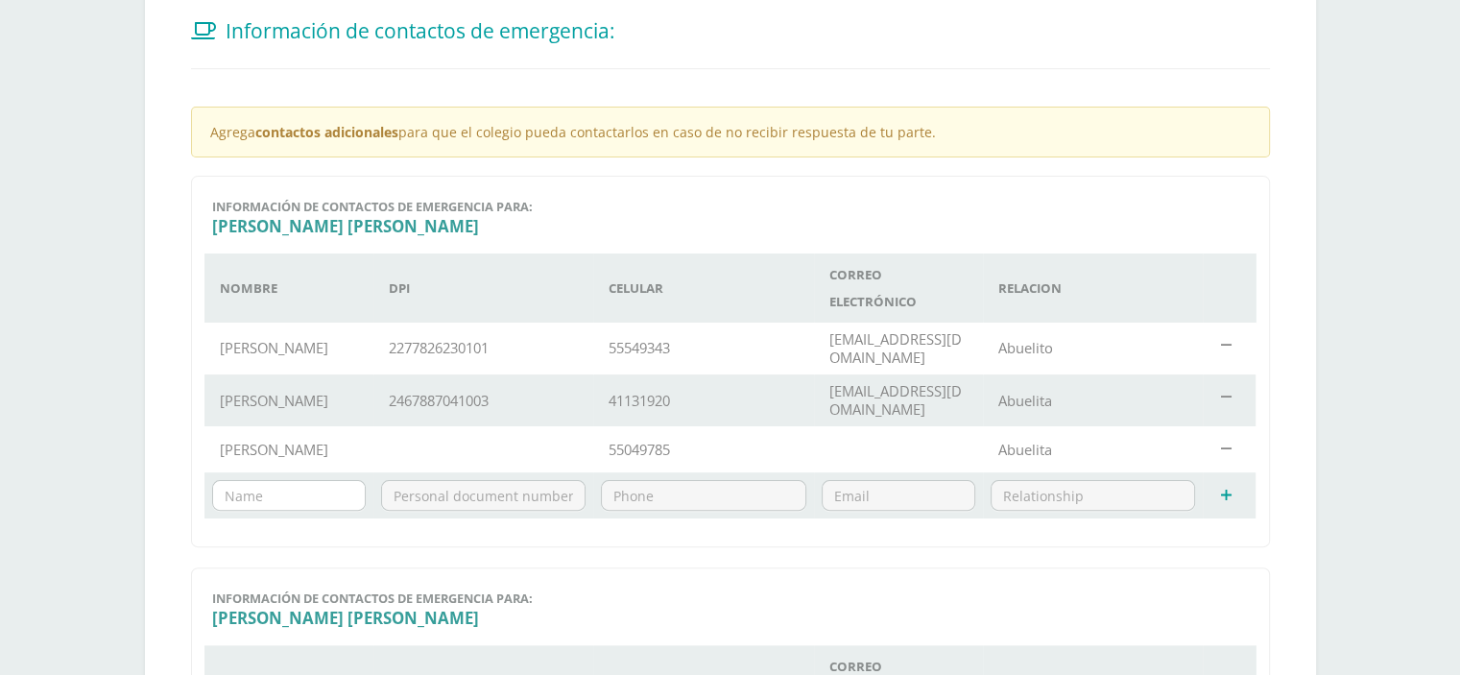
click at [316, 493] on input "text" at bounding box center [289, 495] width 152 height 29
type input "Hugo Morales"
click at [415, 492] on input "text" at bounding box center [484, 495] width 204 height 29
type input "2599620660101"
click at [717, 494] on input "text" at bounding box center [704, 495] width 204 height 29
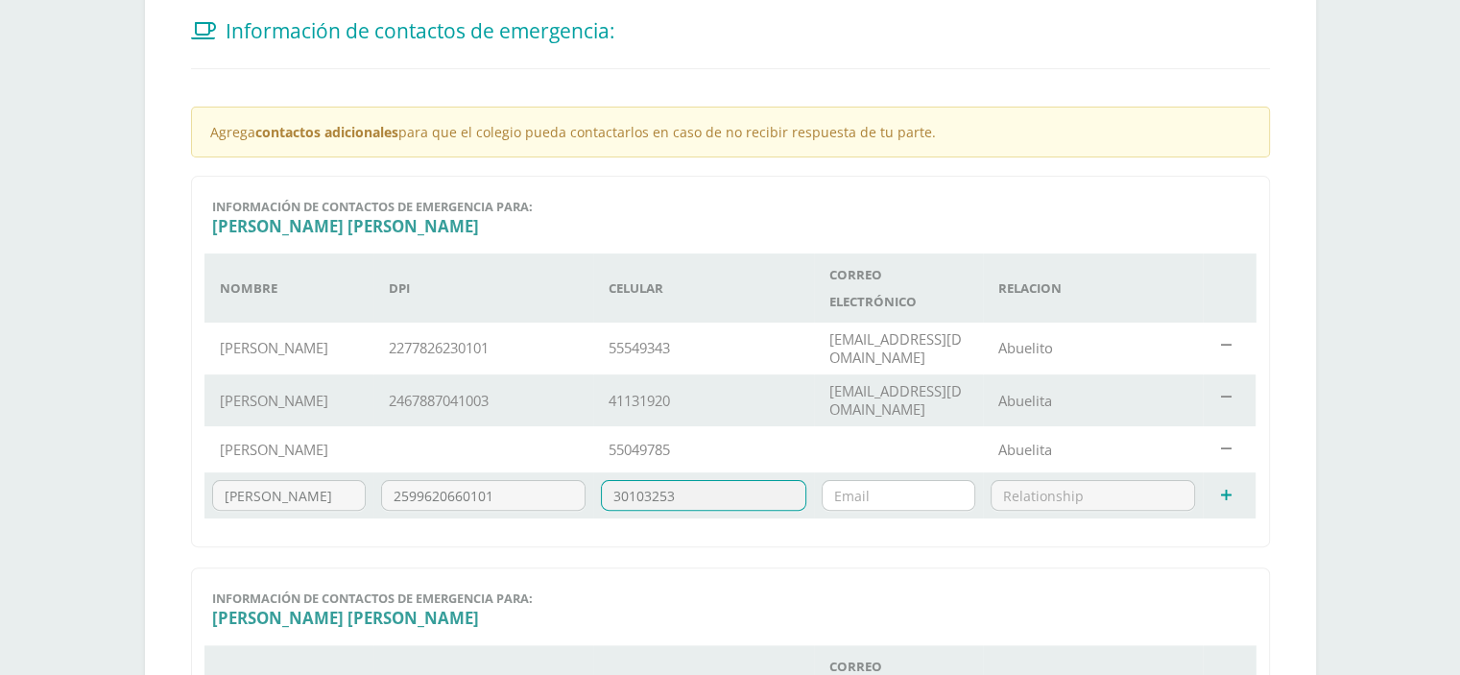
type input "30103253"
click at [896, 484] on input "email" at bounding box center [899, 495] width 152 height 29
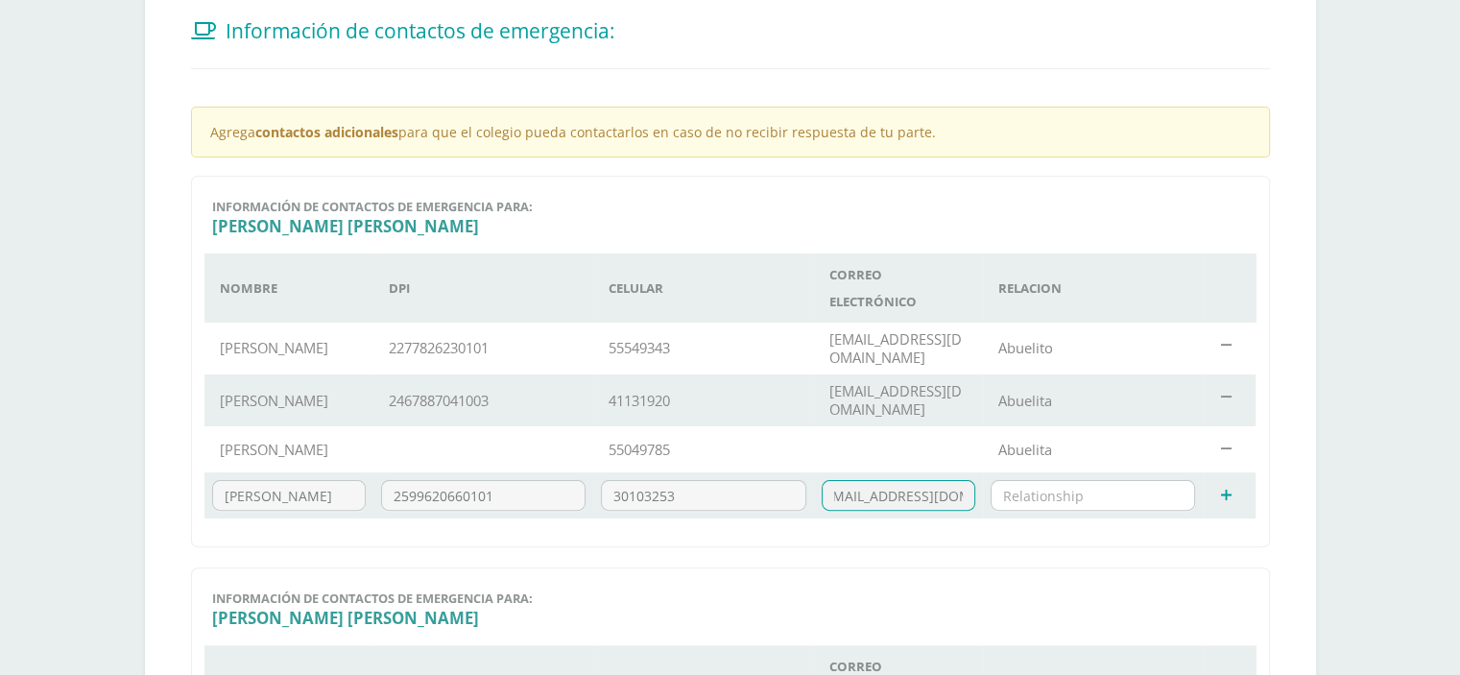
type input "humovana@gmail.com"
click at [1115, 487] on input "text" at bounding box center [1094, 495] width 204 height 29
type input "Tío"
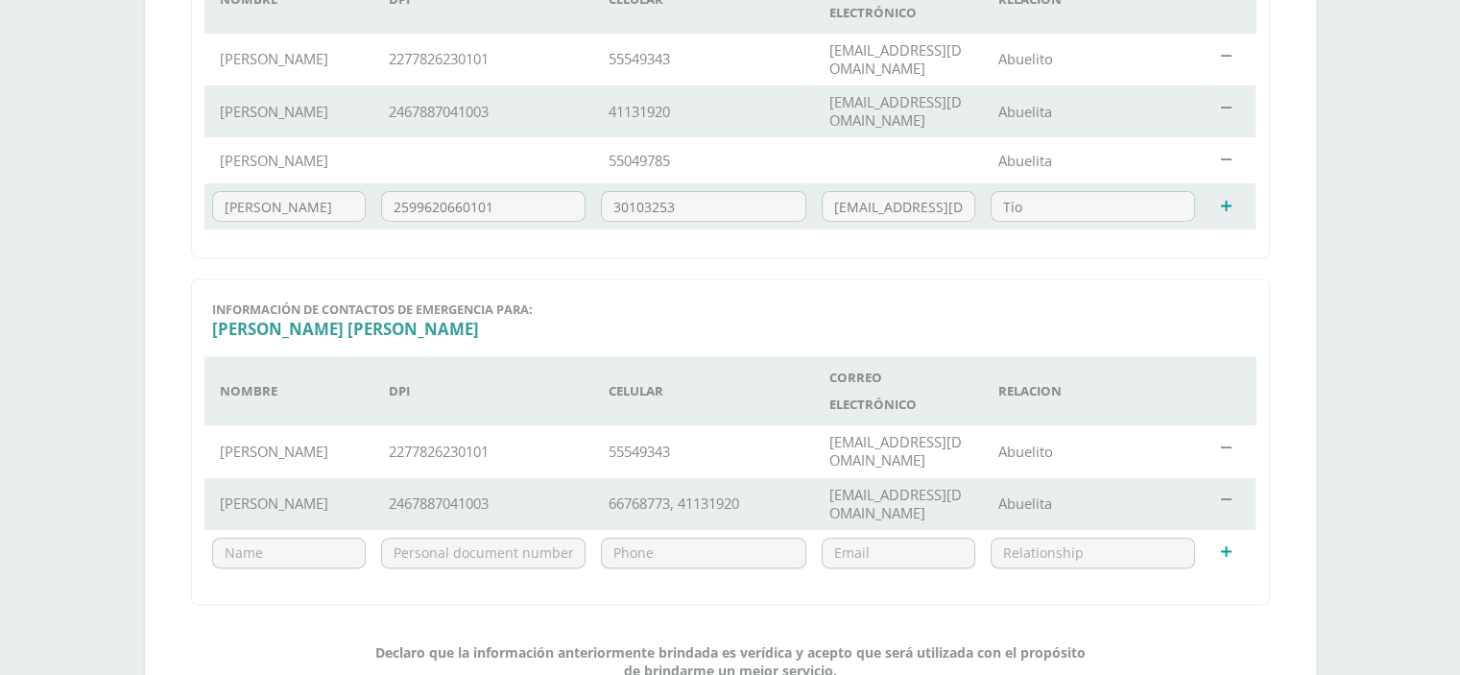
scroll to position [699, 0]
click at [468, 164] on td at bounding box center [483, 159] width 221 height 46
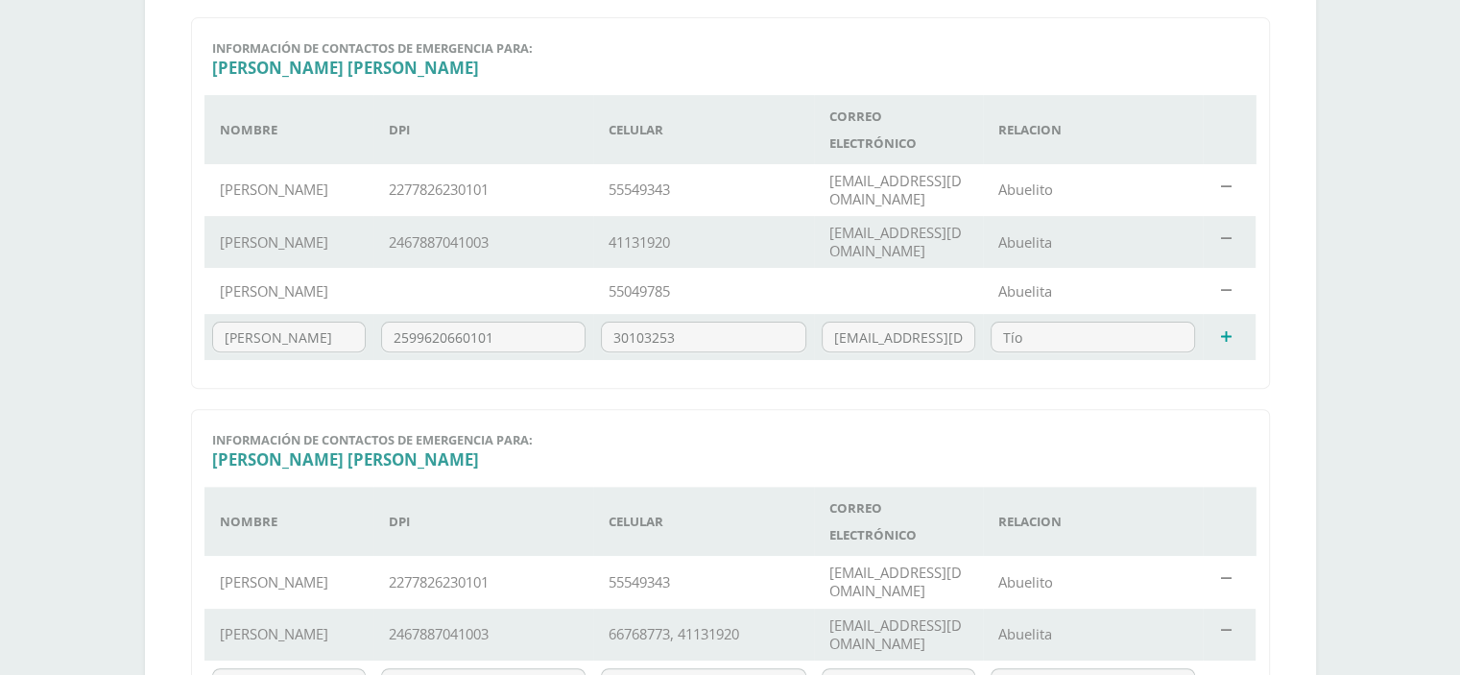
scroll to position [522, 0]
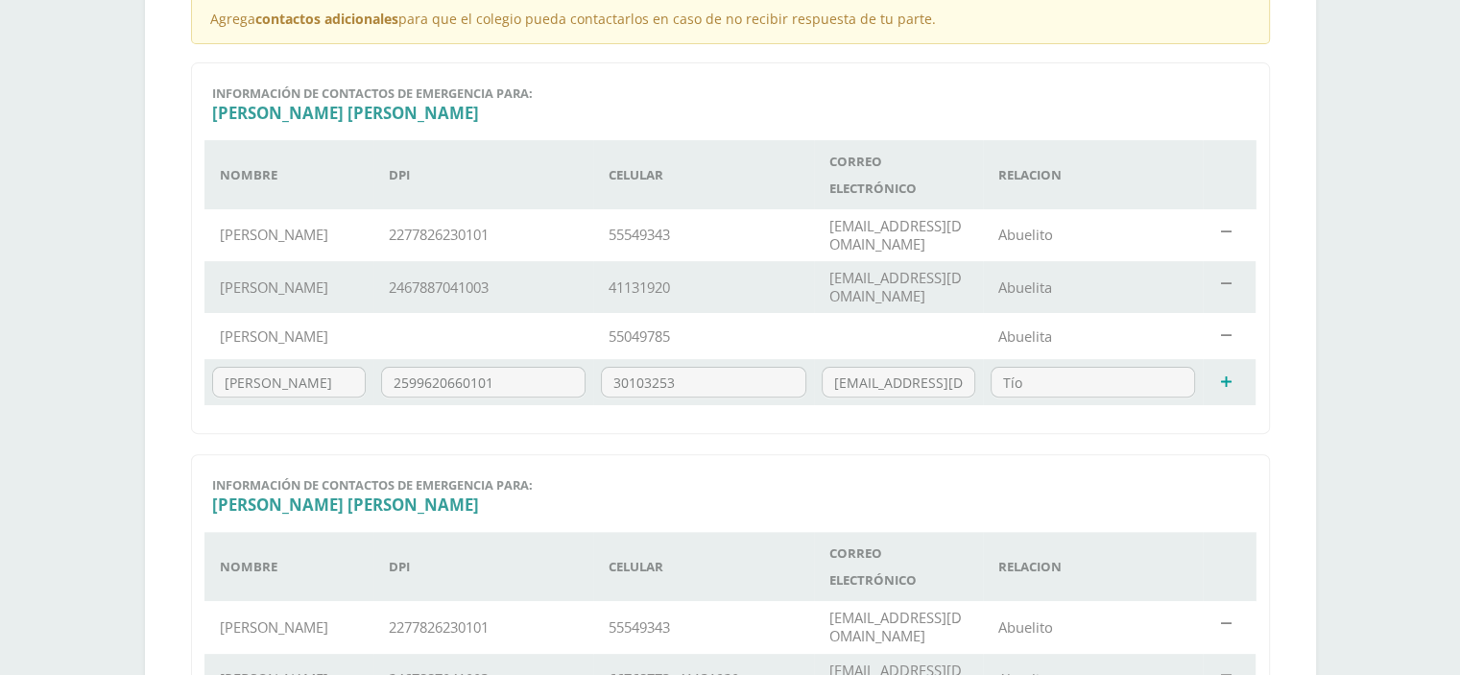
click at [561, 342] on td at bounding box center [483, 336] width 221 height 46
click at [1218, 336] on td at bounding box center [1226, 336] width 46 height 46
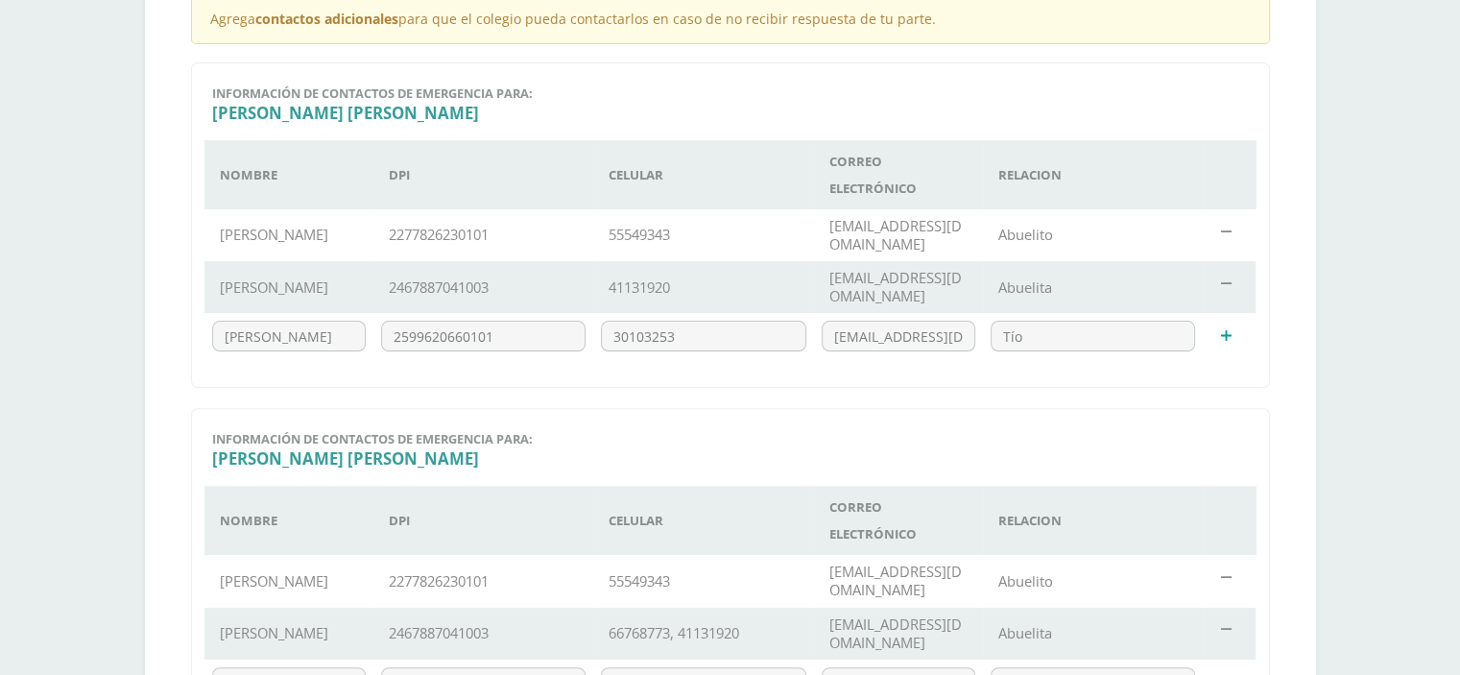
click at [1218, 337] on td at bounding box center [1226, 336] width 46 height 46
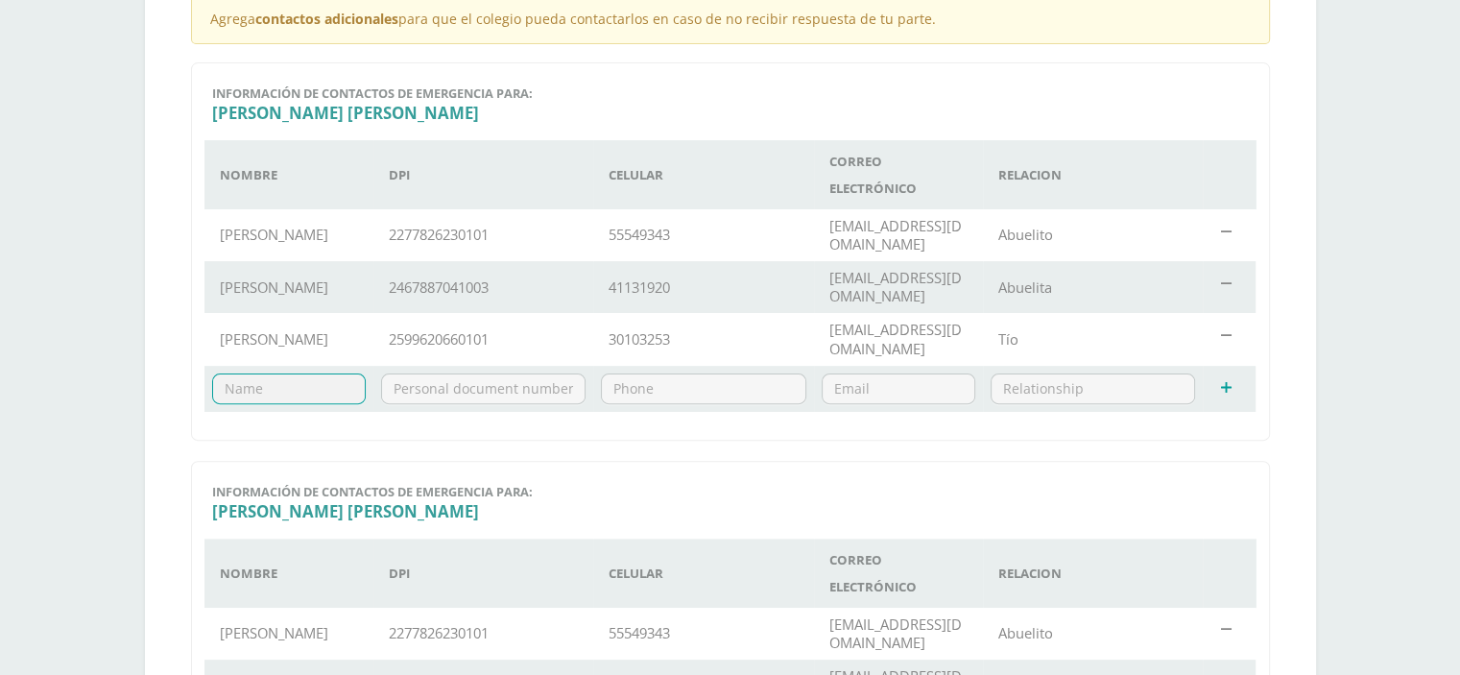
click at [287, 396] on input "text" at bounding box center [289, 388] width 152 height 29
type input "Ninfa de Samayoa"
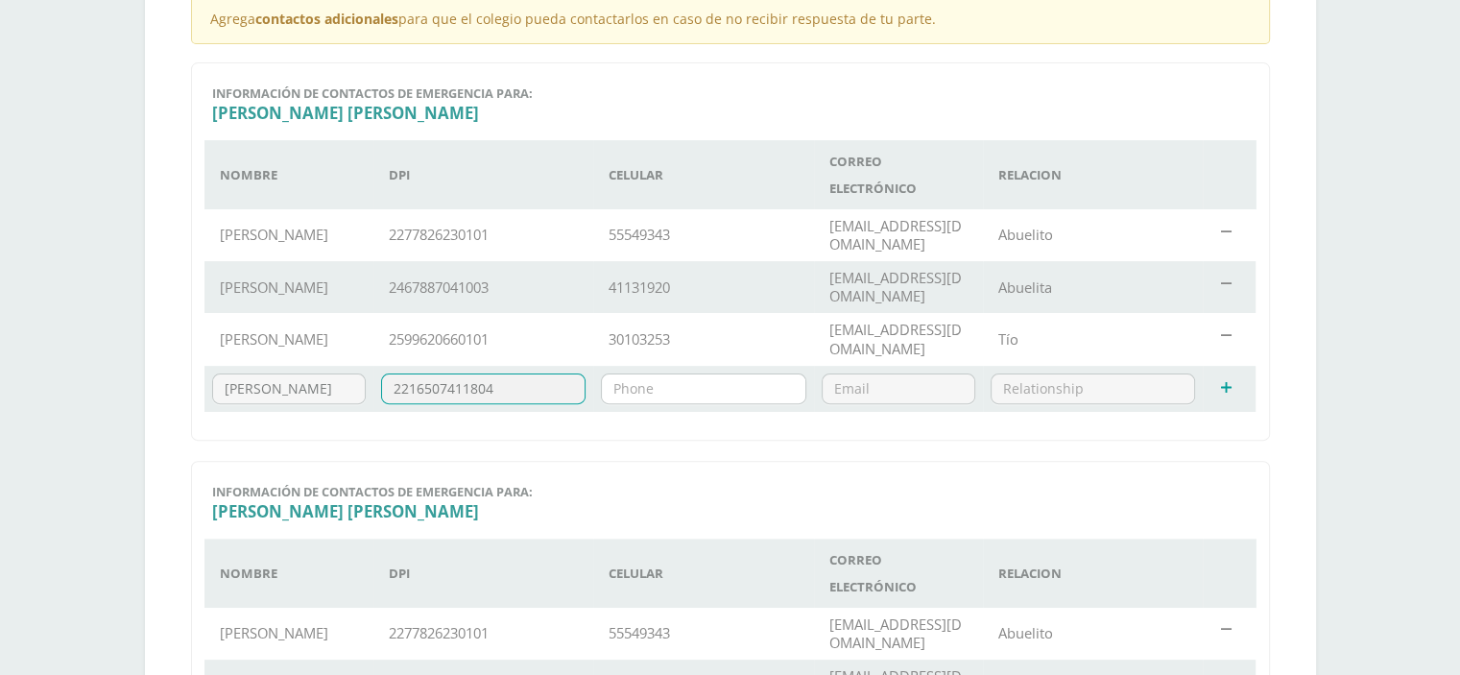
type input "2216507411804"
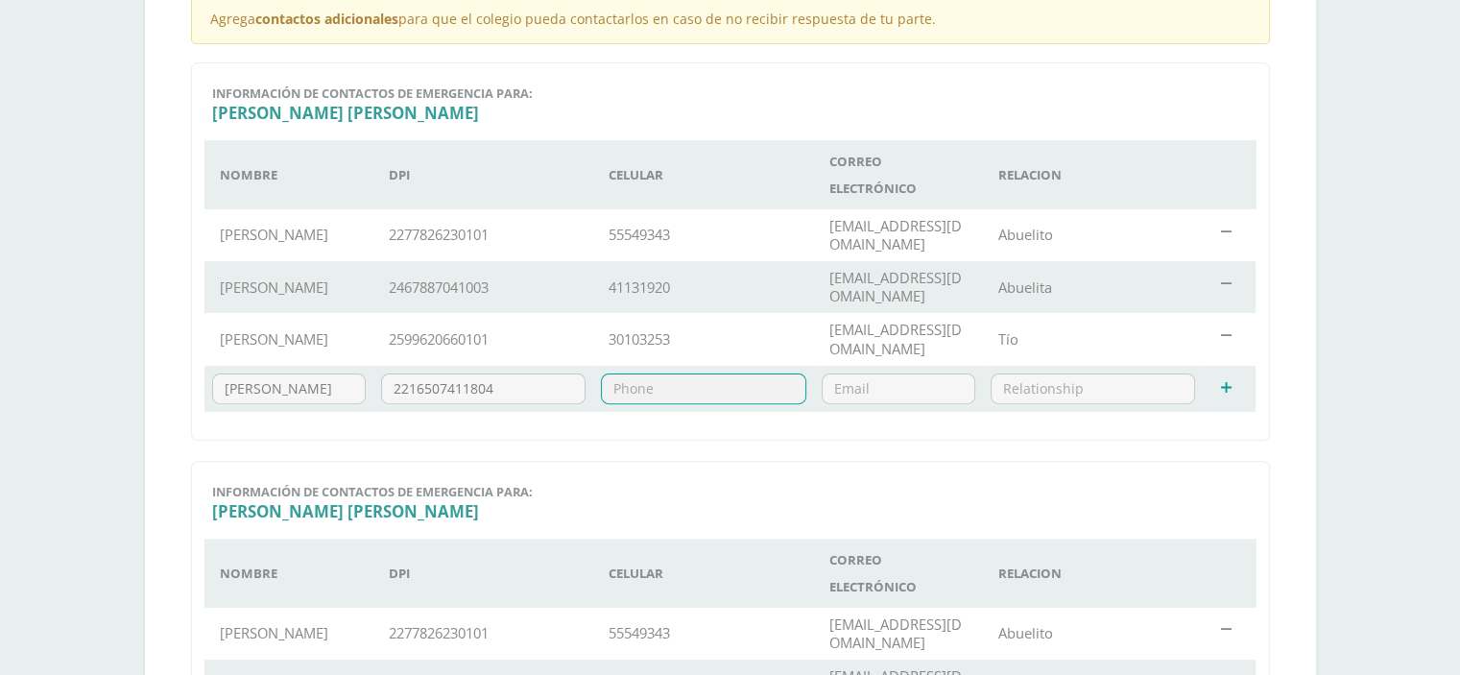
click at [672, 390] on input "text" at bounding box center [704, 388] width 204 height 29
type input "55049785"
click at [1041, 387] on input "text" at bounding box center [1094, 388] width 204 height 29
type input "Abuelita"
click at [993, 487] on div "11072 Información de contactos de emergencia para: Adriana Abigail Nombre DPI C…" at bounding box center [730, 623] width 1079 height 325
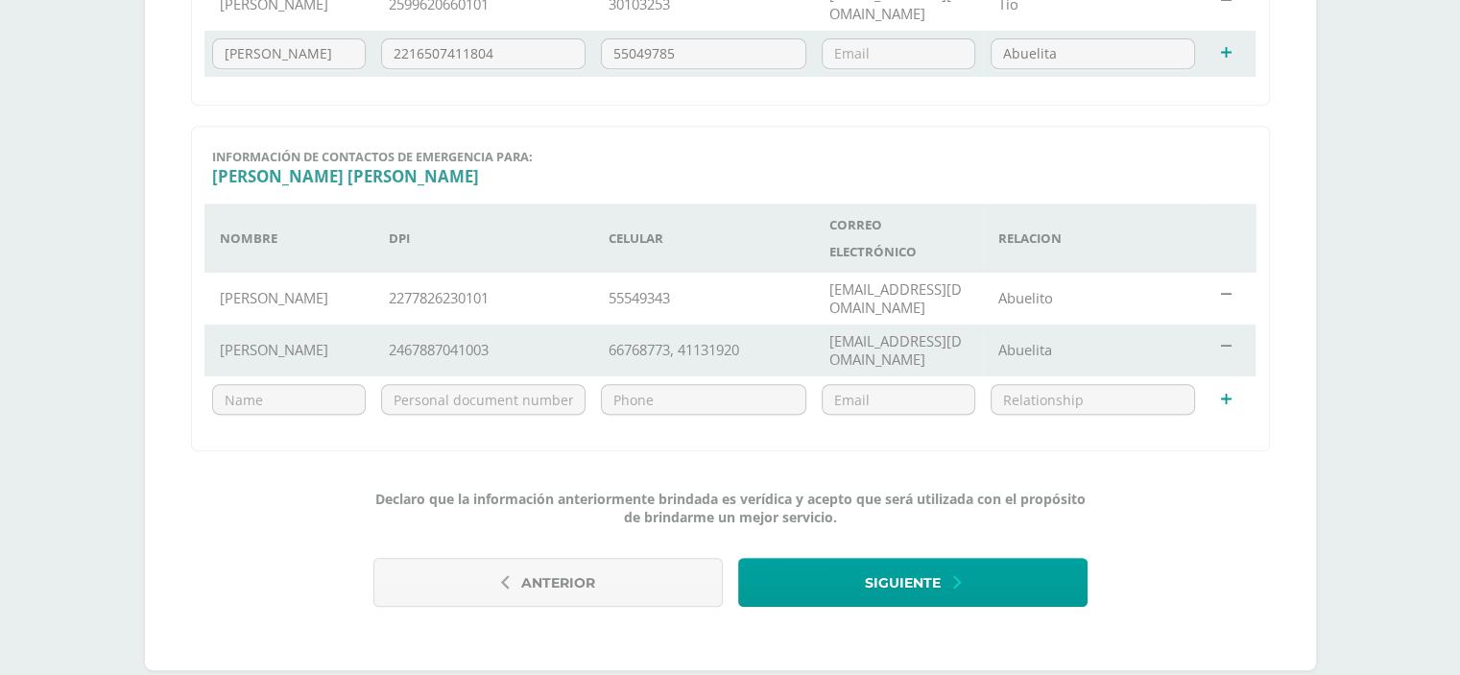
scroll to position [849, 0]
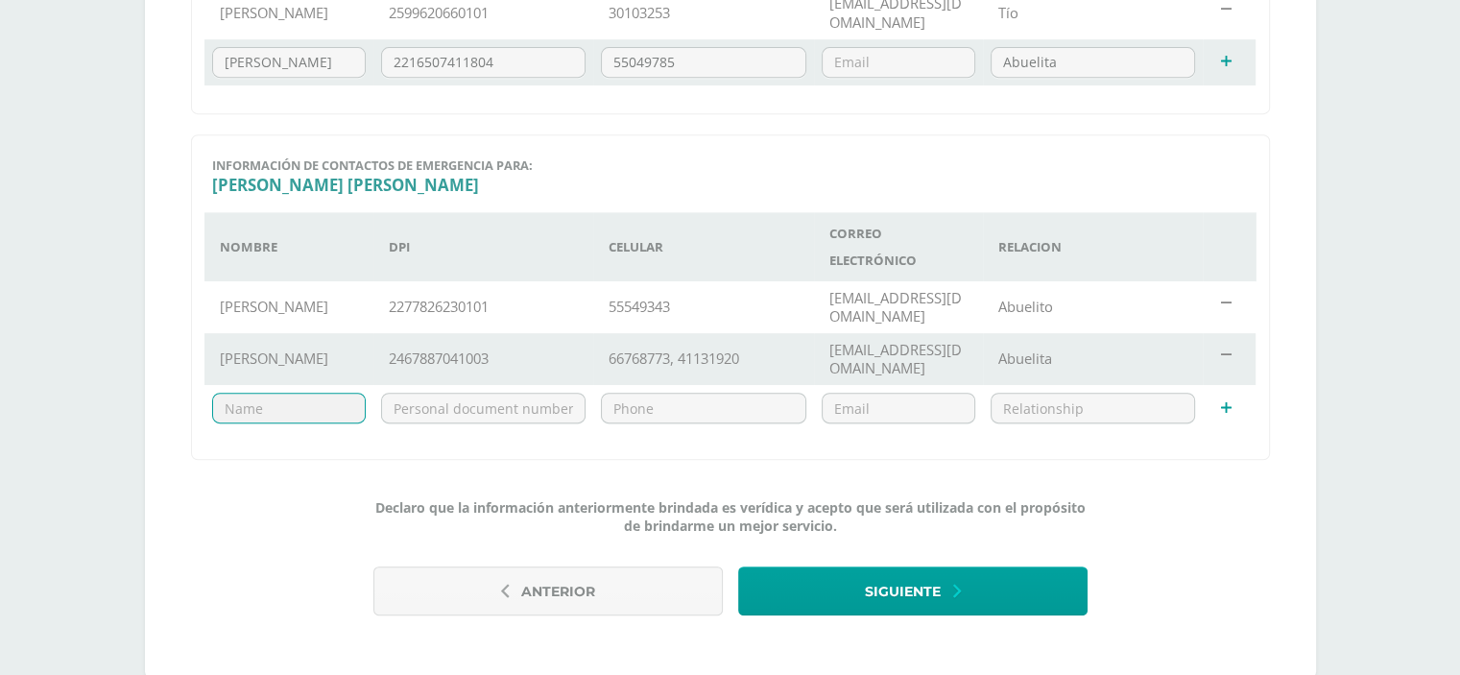
click at [315, 417] on input "text" at bounding box center [289, 408] width 152 height 29
type input "Hugo Morales"
type input "2599620660101"
click at [614, 403] on input "text" at bounding box center [704, 408] width 204 height 29
type input "30103253"
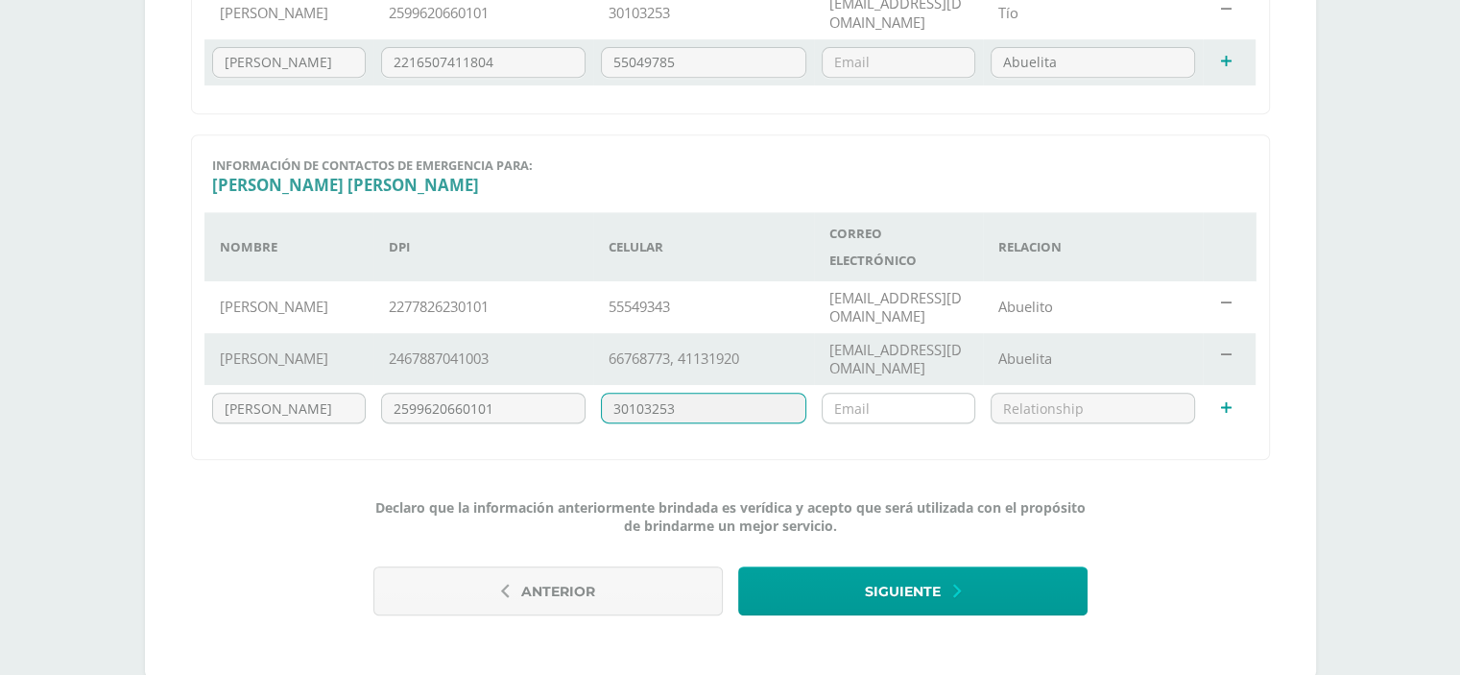
click at [928, 412] on input "email" at bounding box center [899, 408] width 152 height 29
type input "humovana@gmail.com"
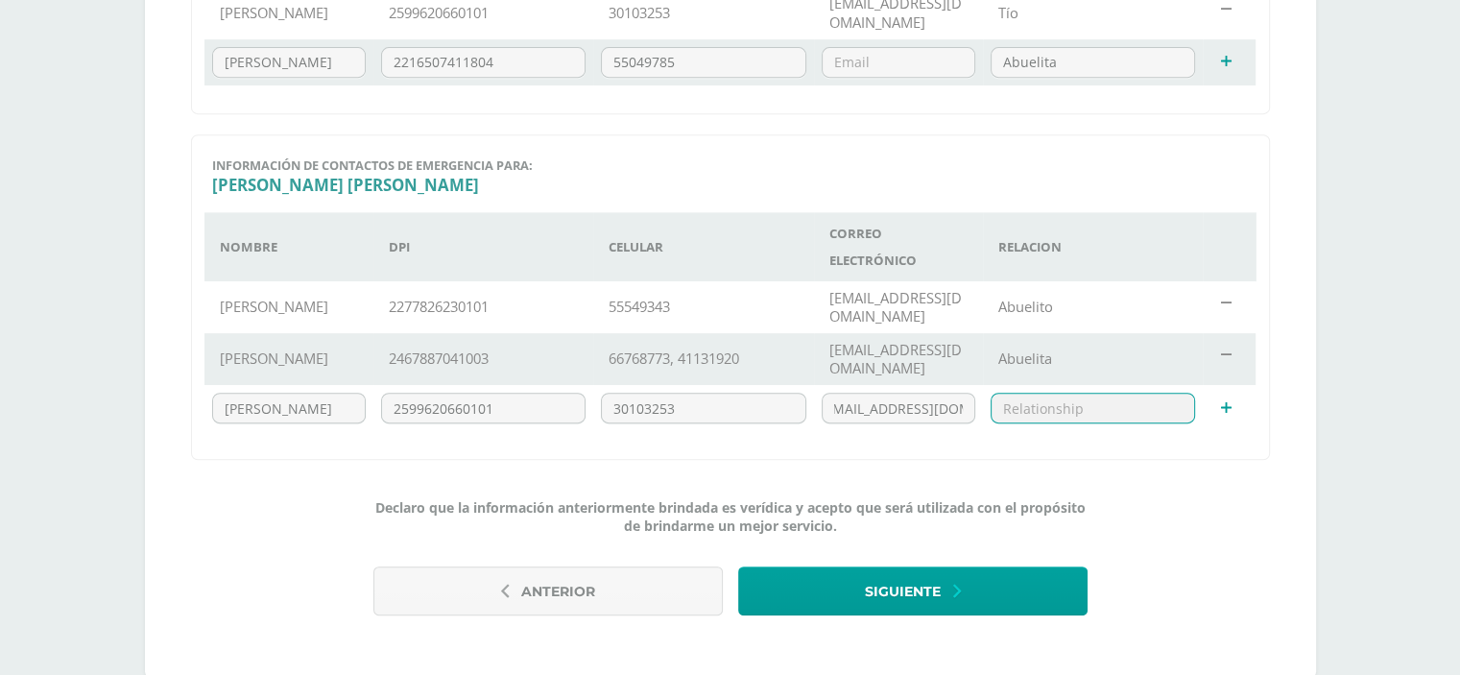
click at [1167, 410] on input "text" at bounding box center [1094, 408] width 204 height 29
type input "Tio"
click at [1231, 403] on icon at bounding box center [1226, 408] width 11 height 14
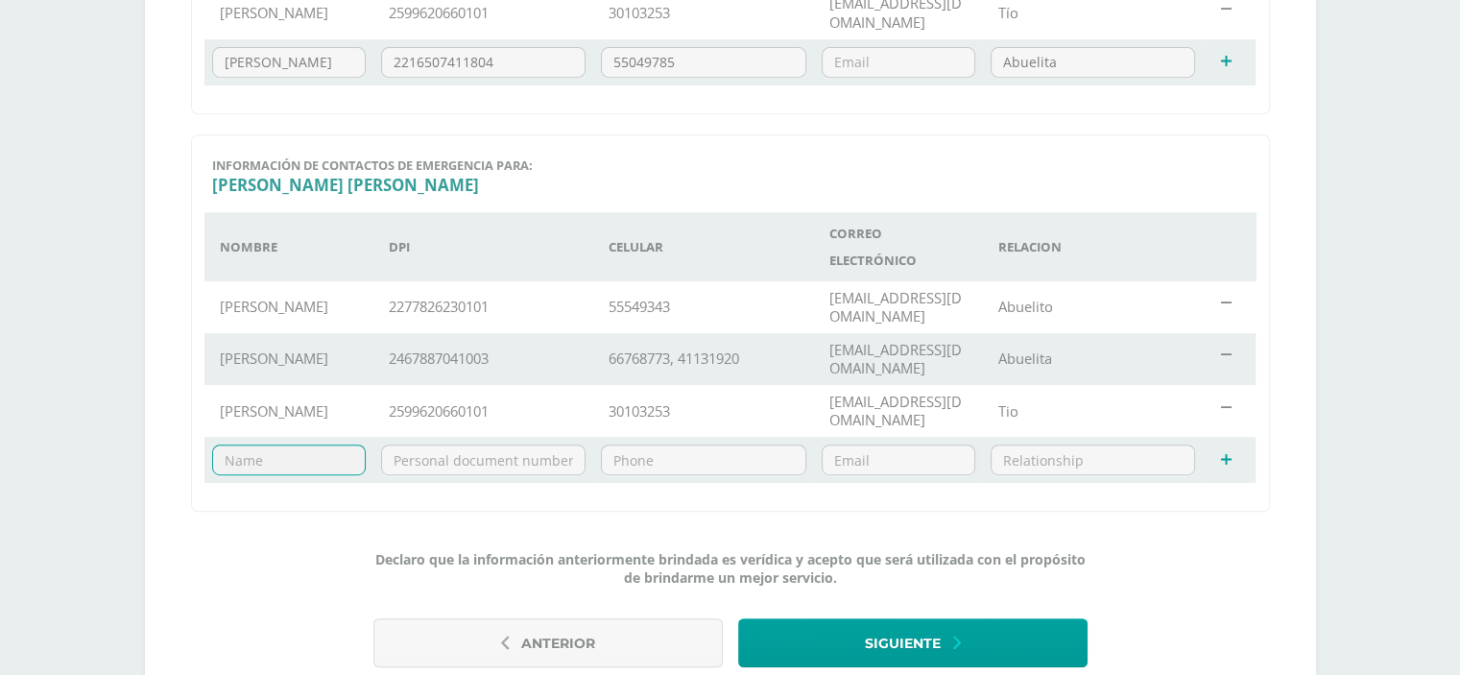
click at [316, 461] on input "text" at bounding box center [289, 459] width 152 height 29
type input "Ninfa de Samayoa"
type input "2216507411804"
click at [660, 454] on input "text" at bounding box center [704, 459] width 204 height 29
type input "55049785"
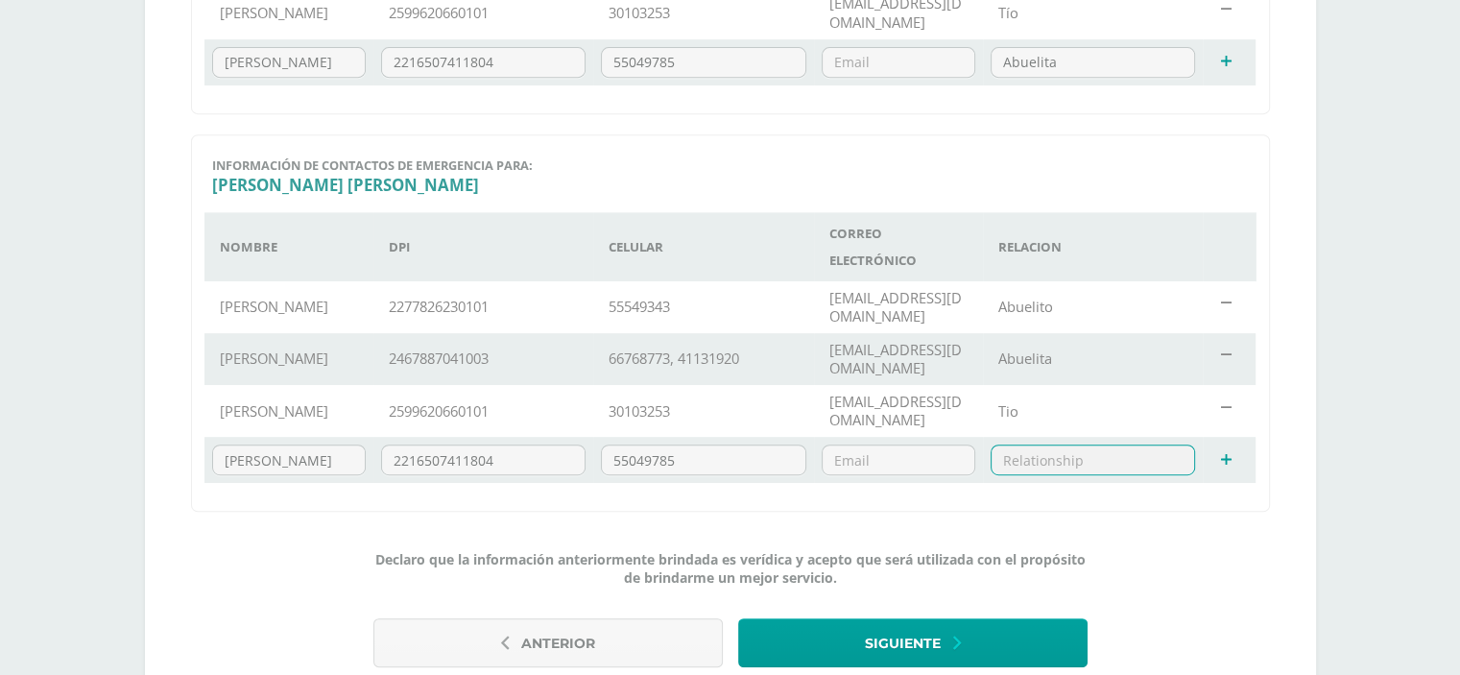
click at [1013, 448] on input "text" at bounding box center [1094, 459] width 204 height 29
type input "Abuelita"
click at [1259, 608] on div "Declaro que la información anteriormente brindada es verídica y acepto que será…" at bounding box center [730, 607] width 1079 height 150
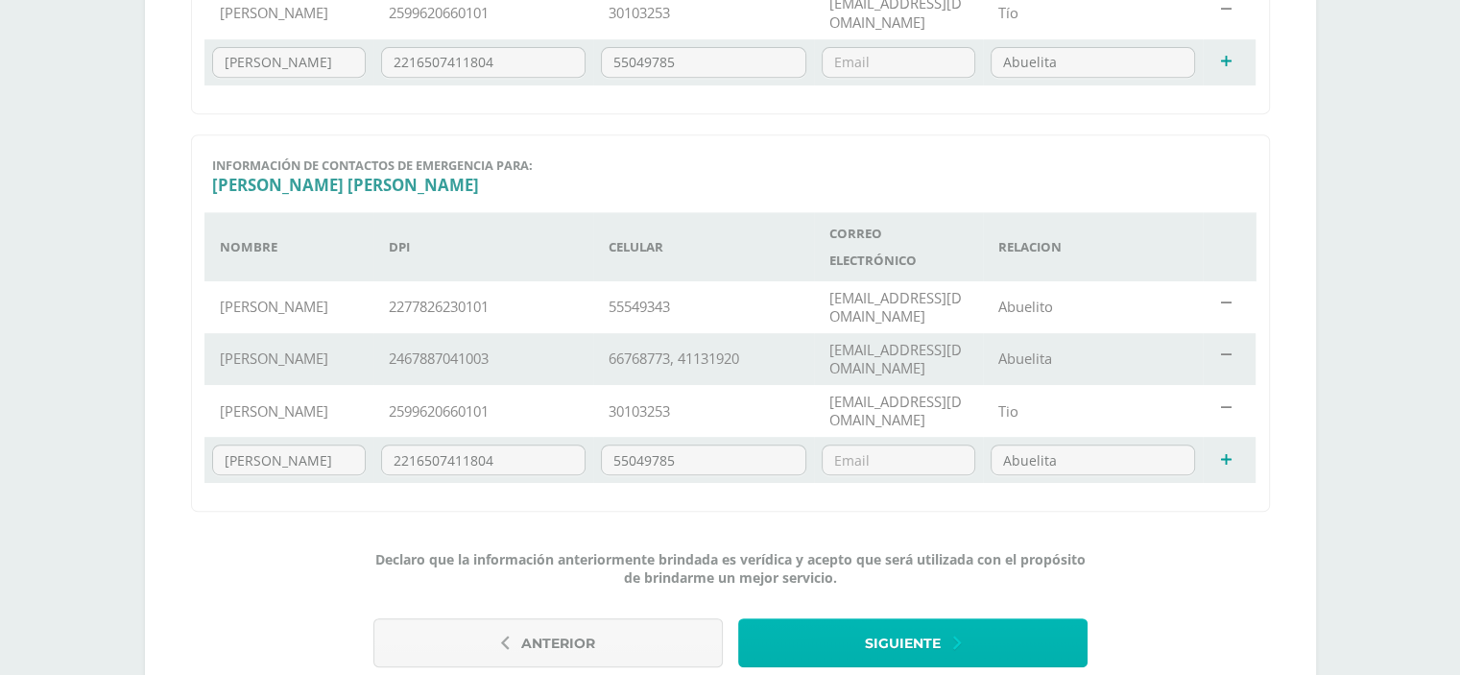
click at [1043, 646] on button "Siguiente" at bounding box center [912, 642] width 349 height 49
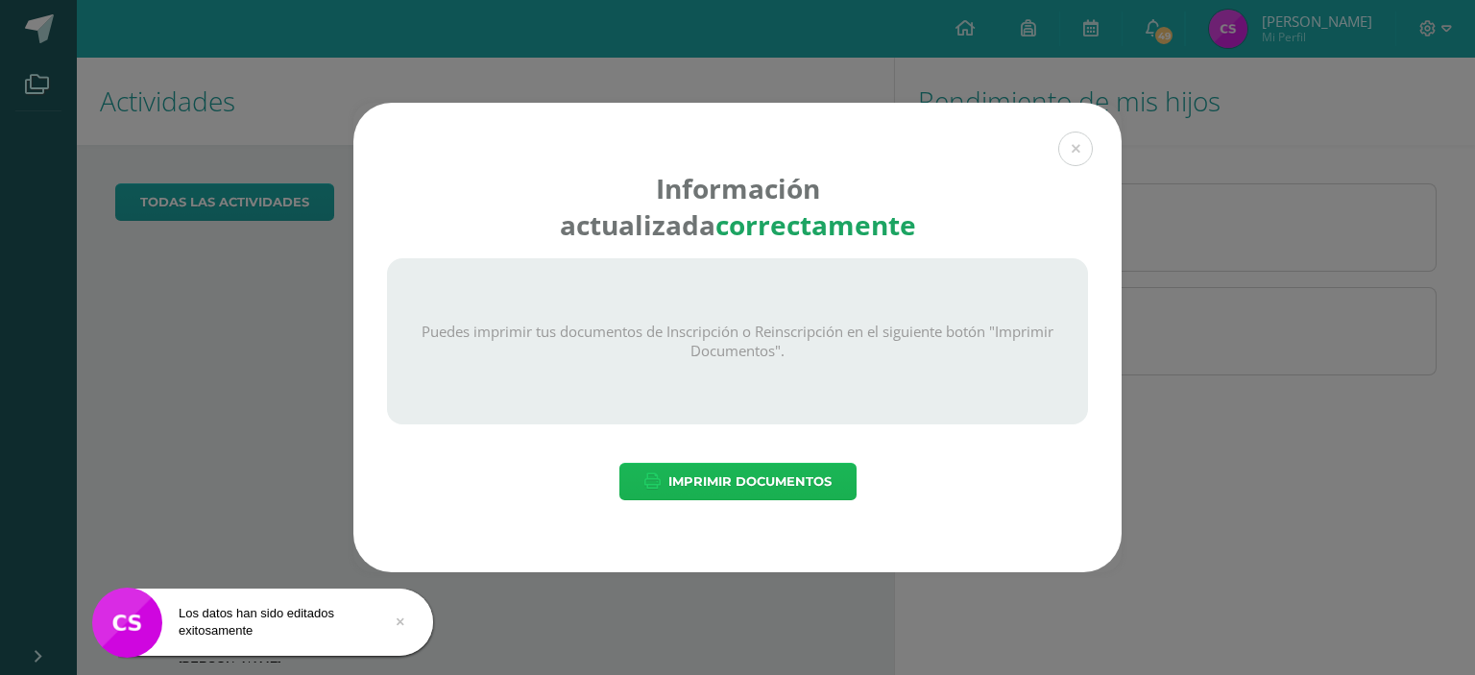
click at [806, 469] on span "Imprimir Documentos" at bounding box center [749, 482] width 163 height 36
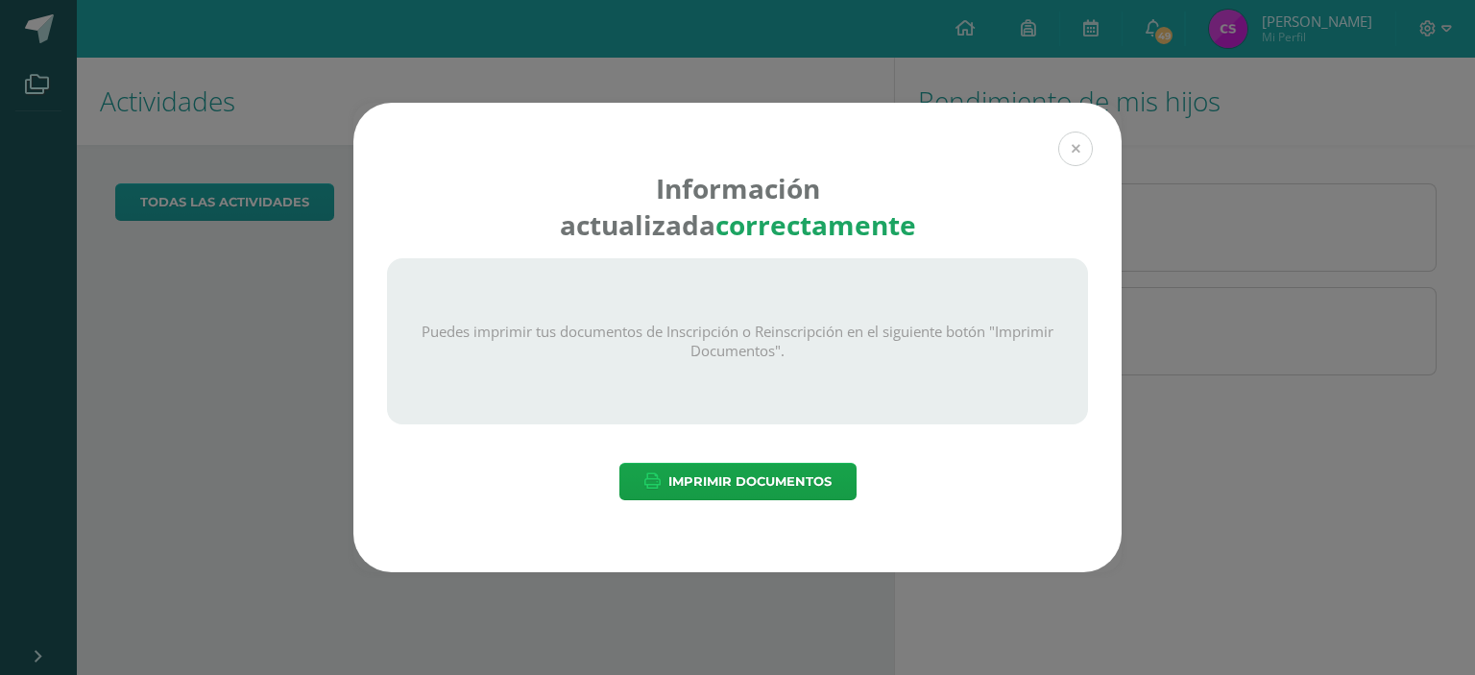
click at [1079, 149] on button at bounding box center [1075, 149] width 35 height 35
